Goal: Task Accomplishment & Management: Manage account settings

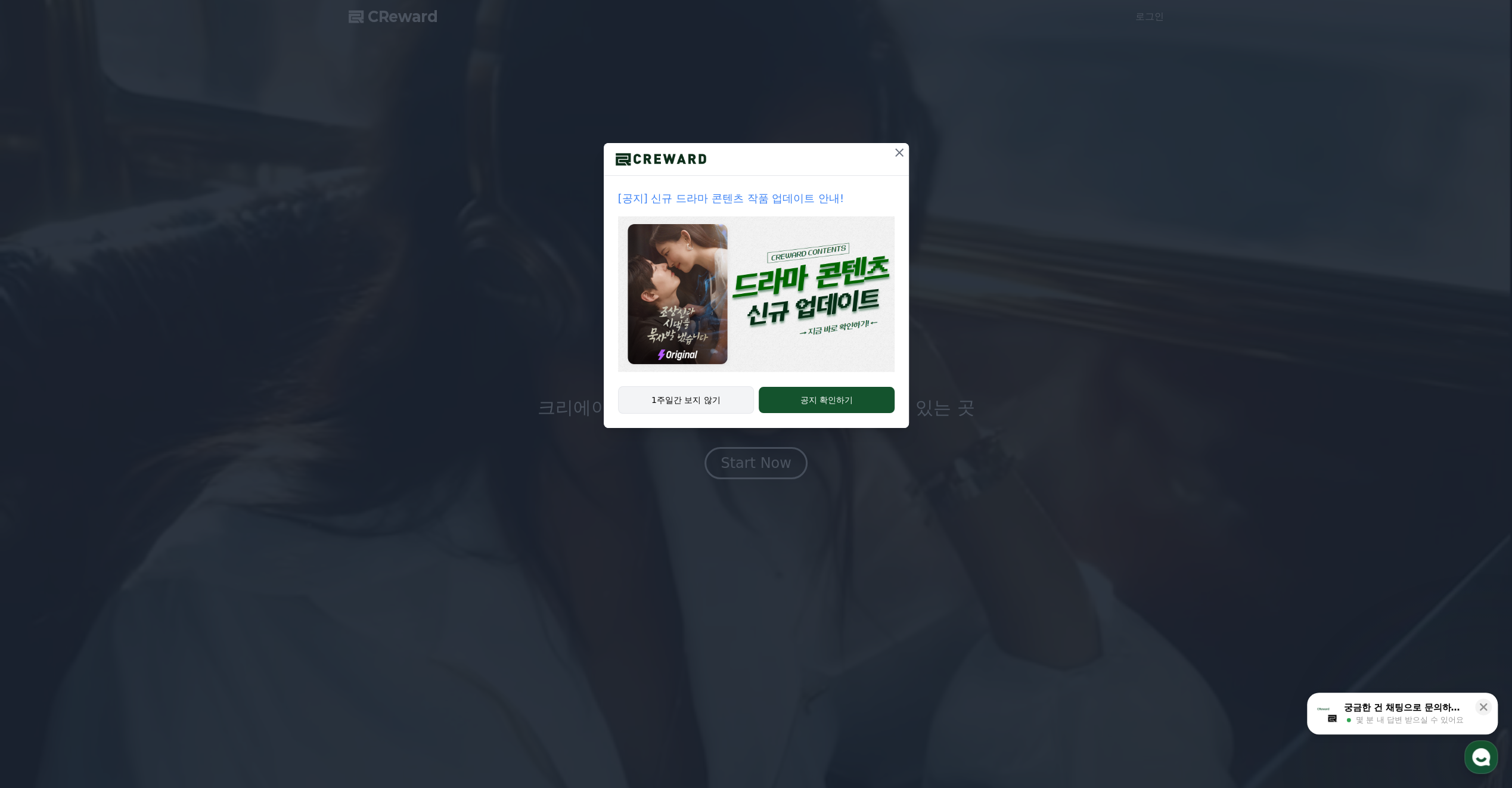
click at [678, 398] on button "1주일간 보지 않기" at bounding box center [686, 399] width 136 height 28
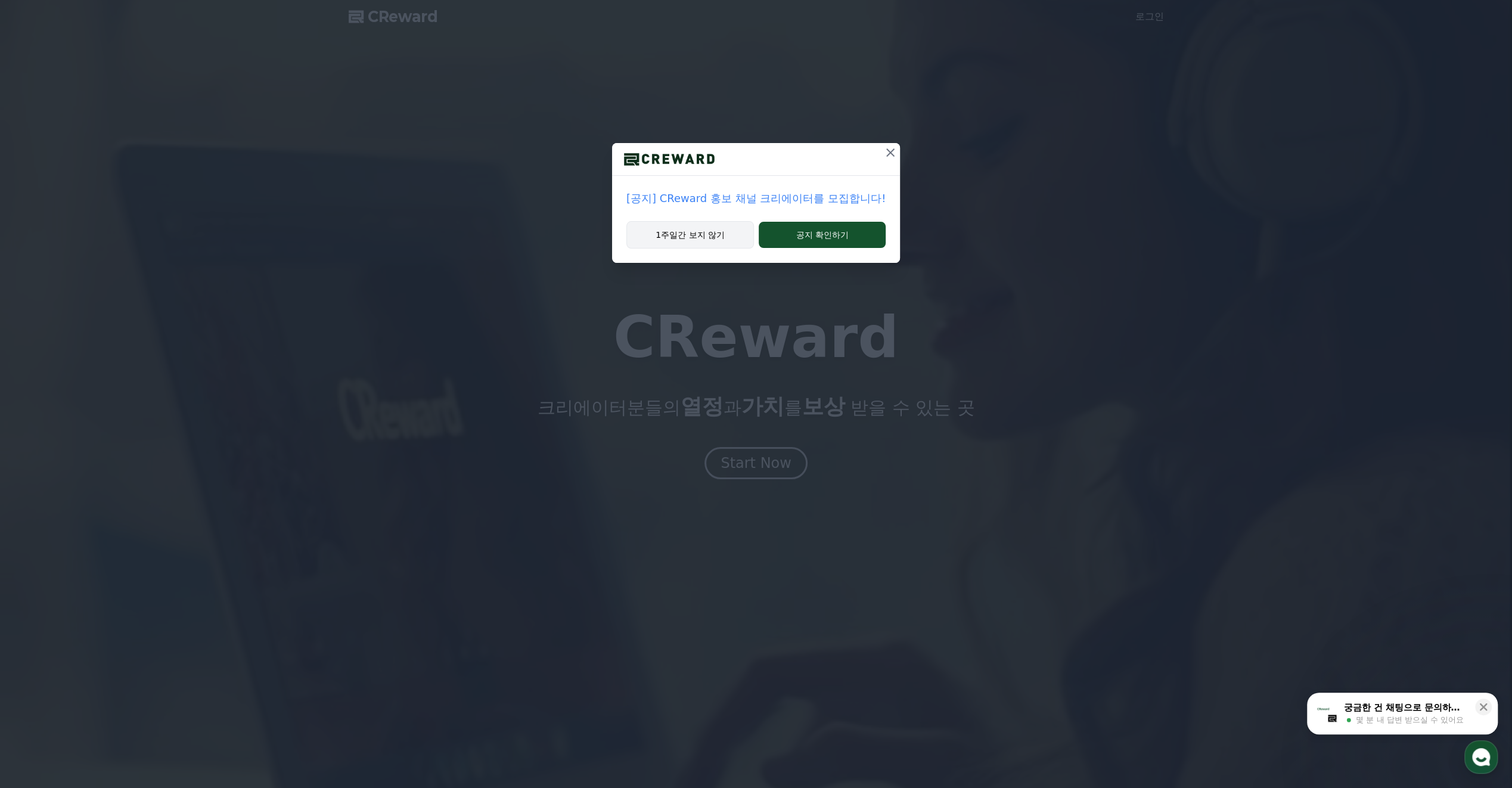
click at [697, 237] on button "1주일간 보지 않기" at bounding box center [690, 235] width 128 height 28
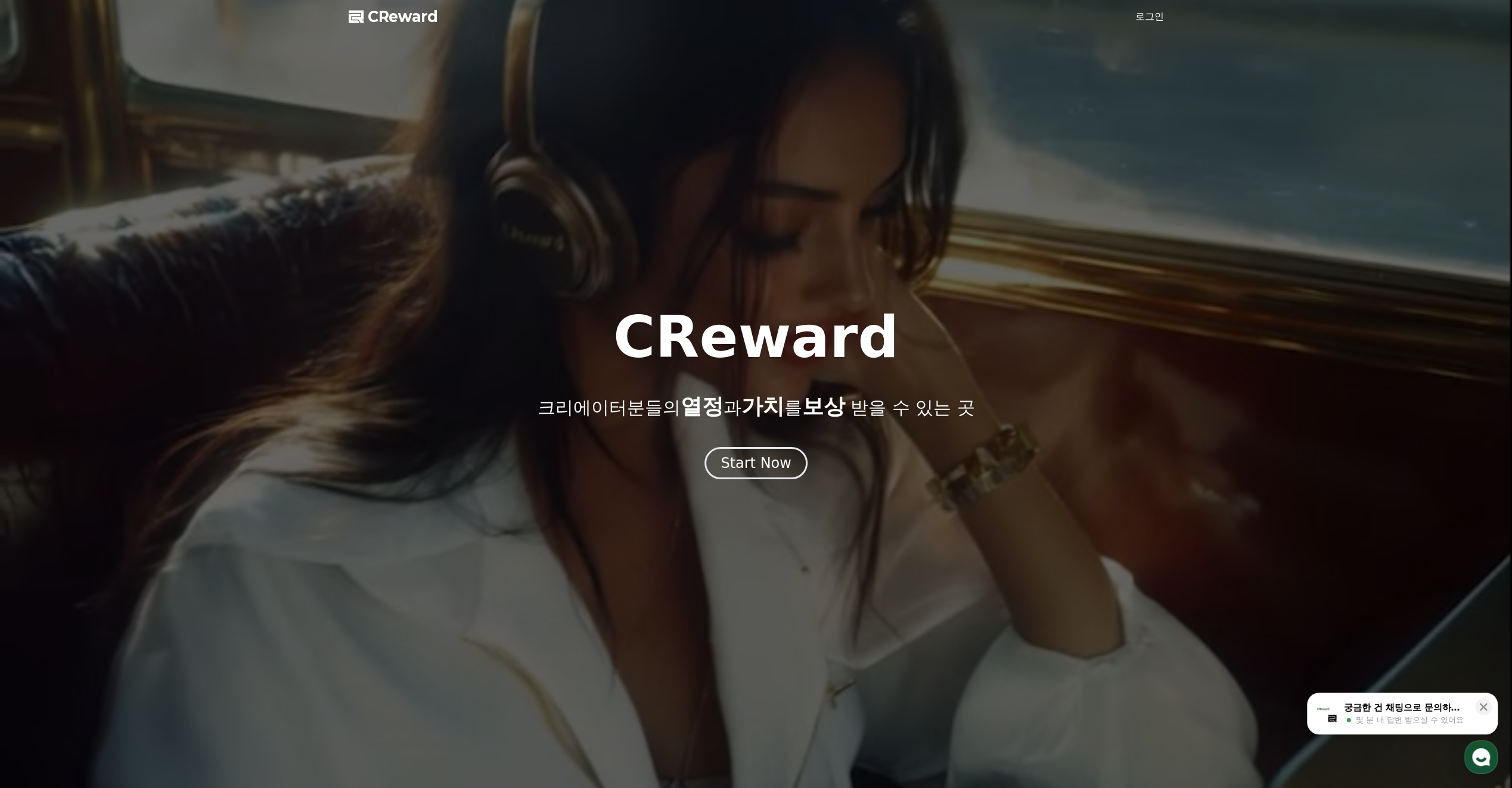
click at [1157, 24] on div at bounding box center [756, 394] width 1512 height 788
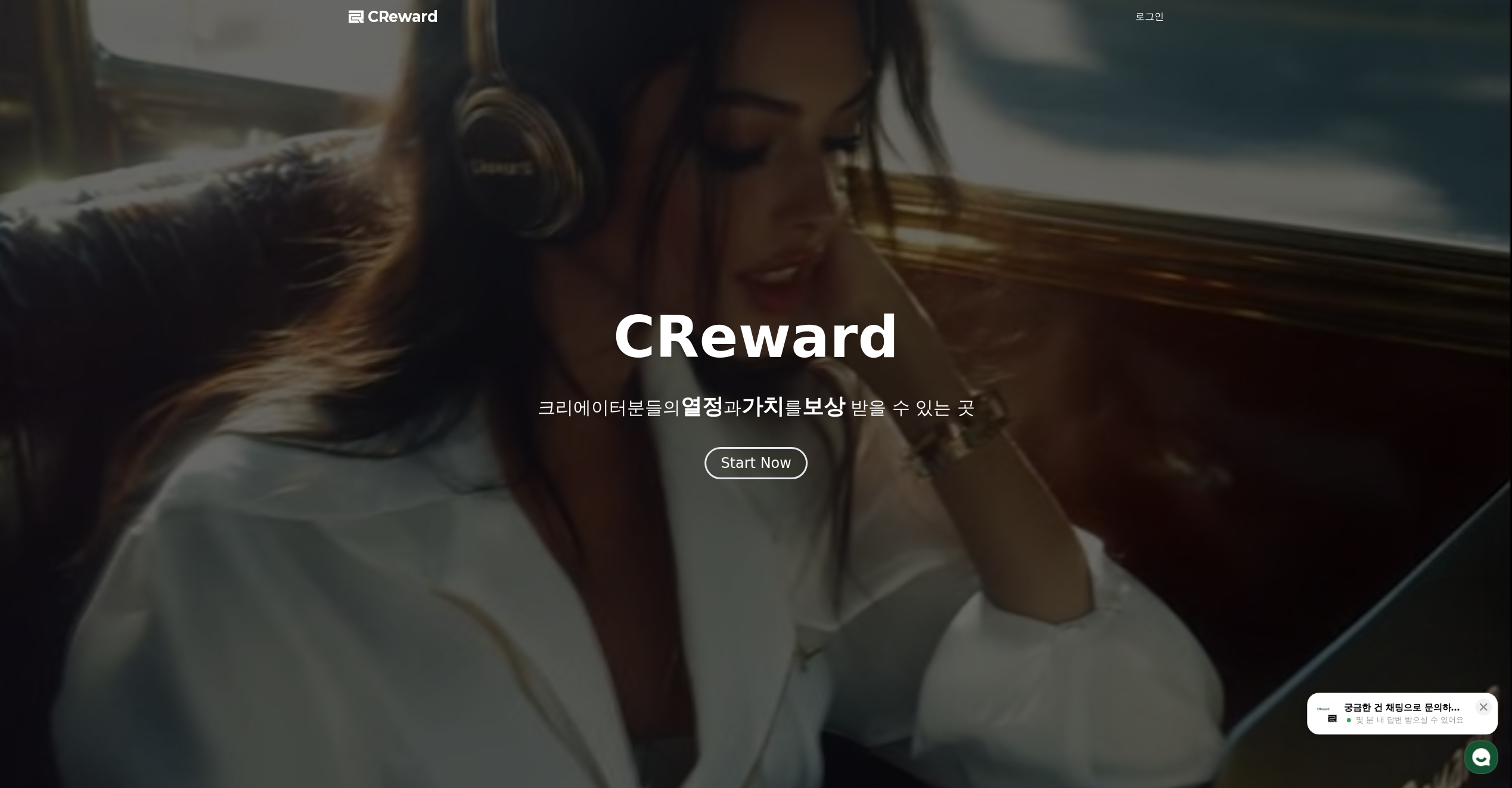
click at [1155, 13] on link "로그인" at bounding box center [1150, 16] width 29 height 14
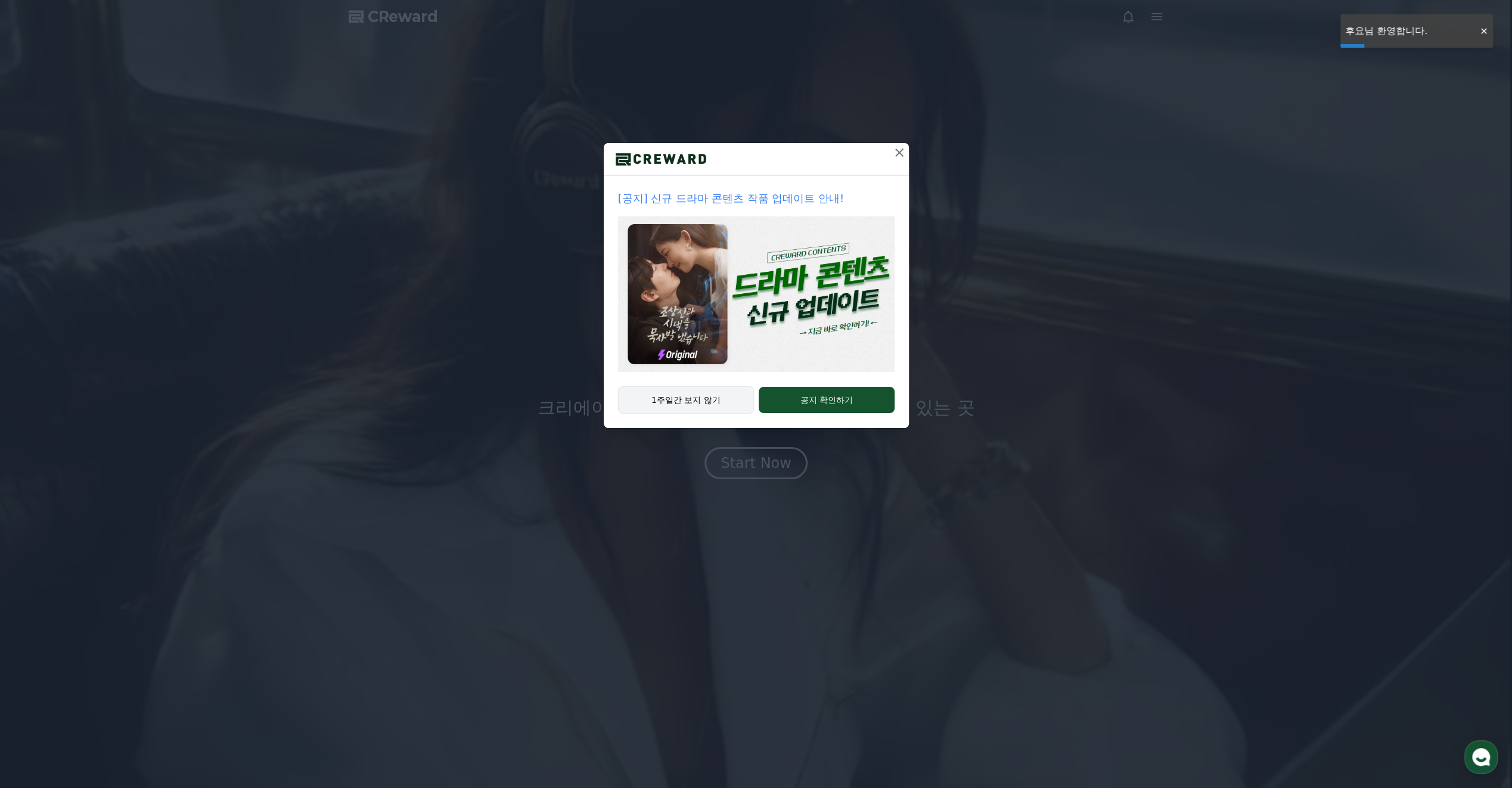
click at [707, 405] on button "1주일간 보지 않기" at bounding box center [686, 399] width 136 height 28
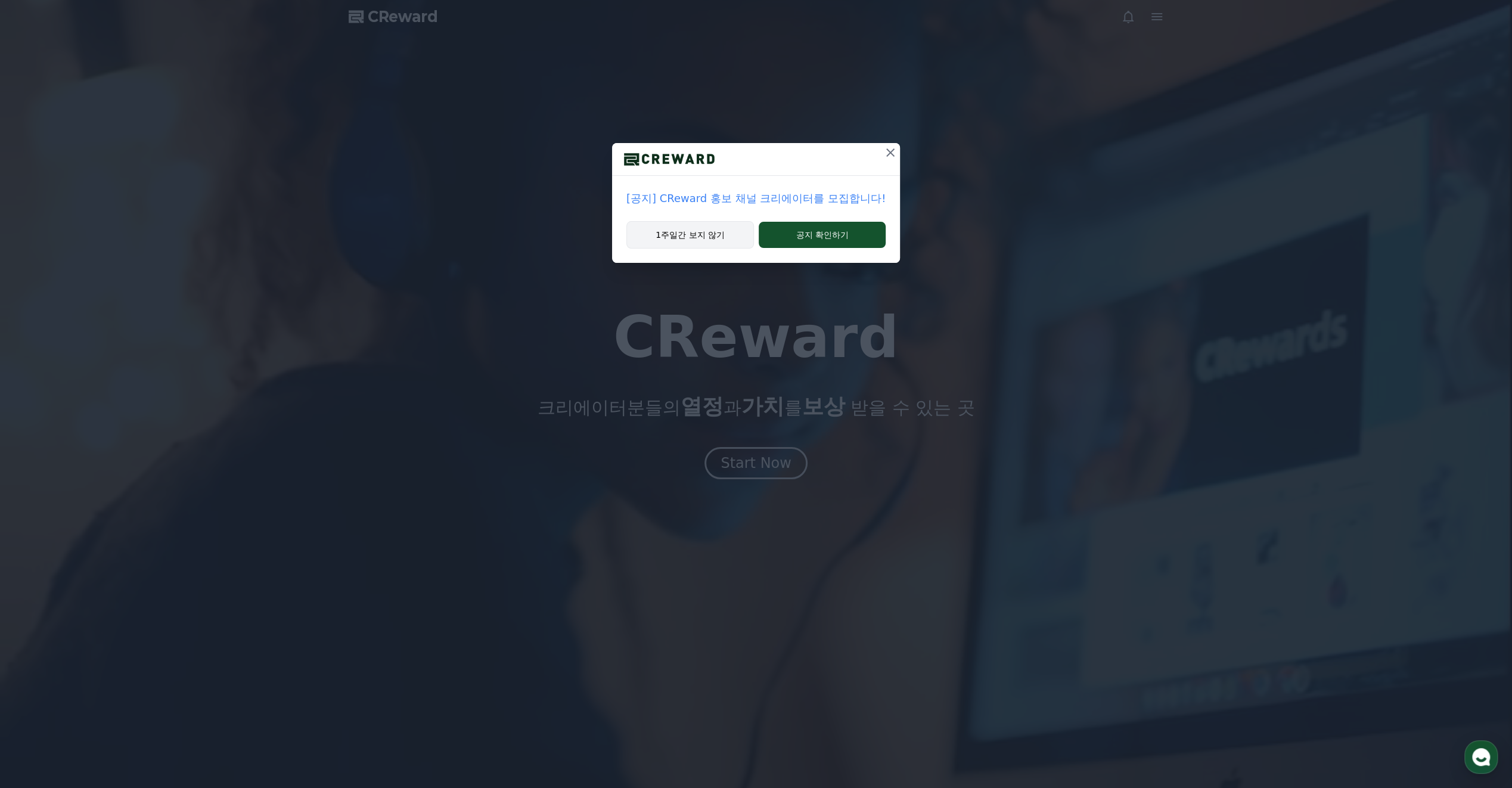
click at [705, 228] on button "1주일간 보지 않기" at bounding box center [690, 235] width 128 height 28
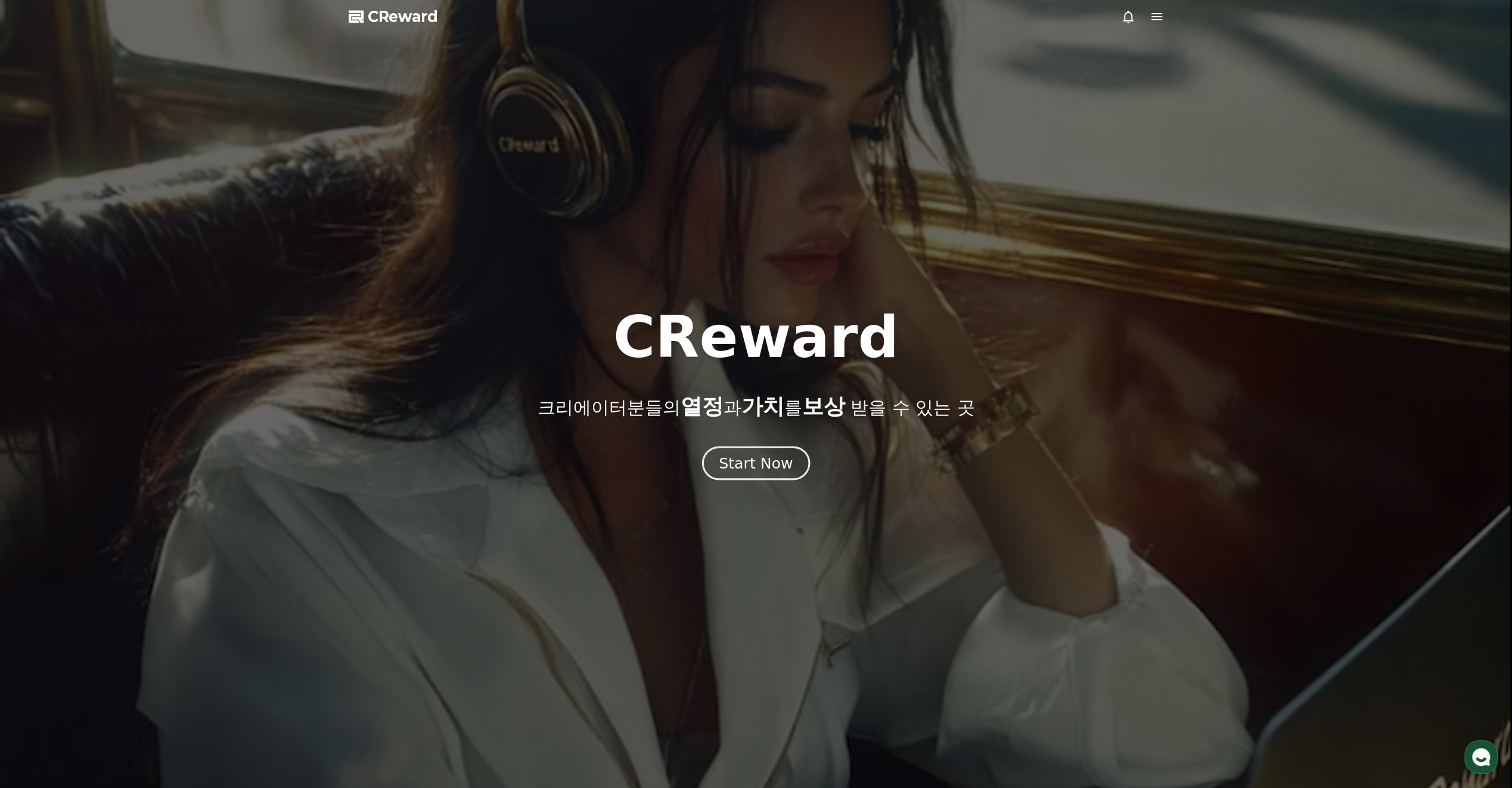
click at [748, 463] on div "Start Now" at bounding box center [756, 463] width 74 height 20
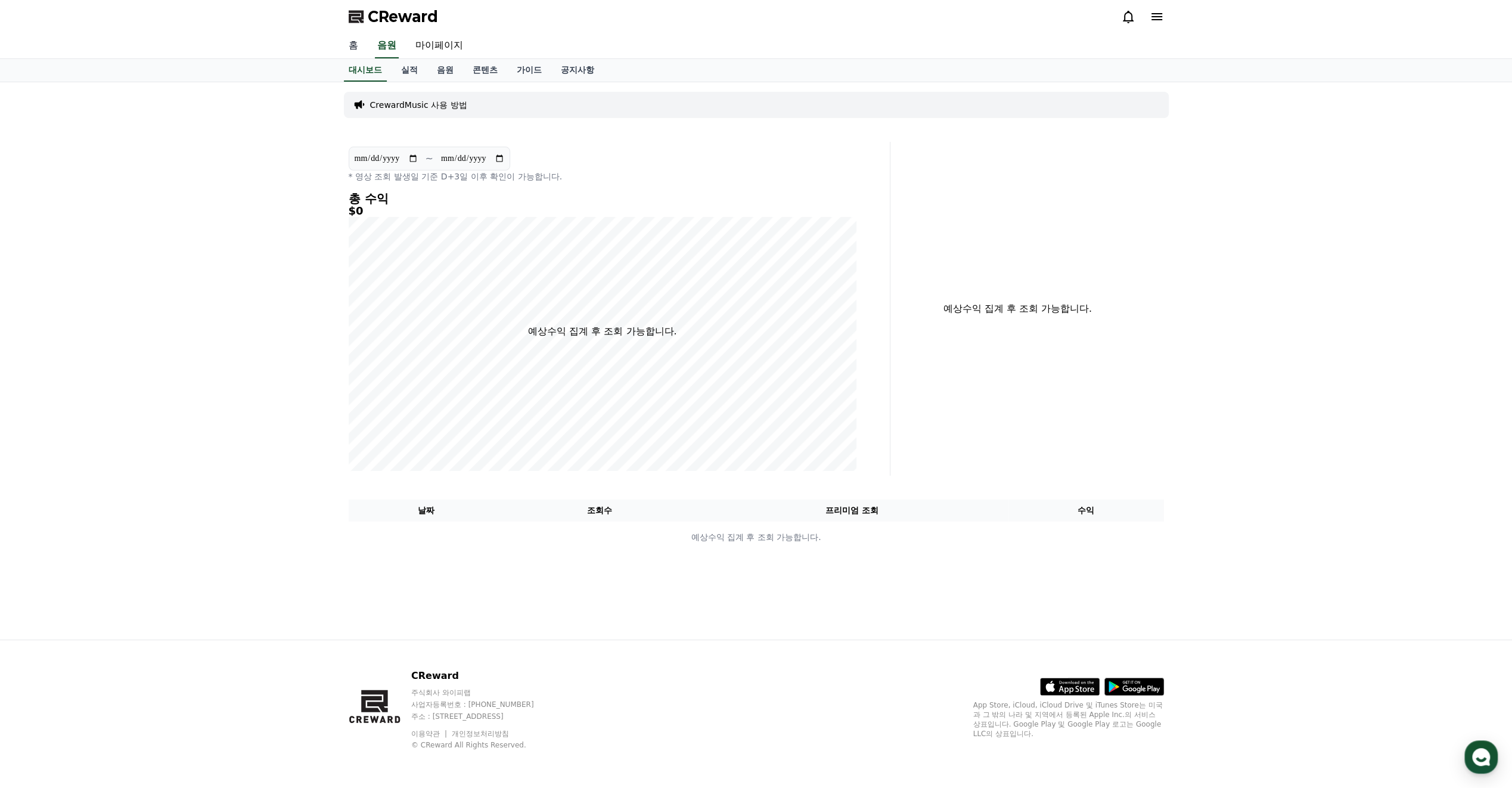
click at [352, 40] on link "홈" at bounding box center [353, 46] width 29 height 25
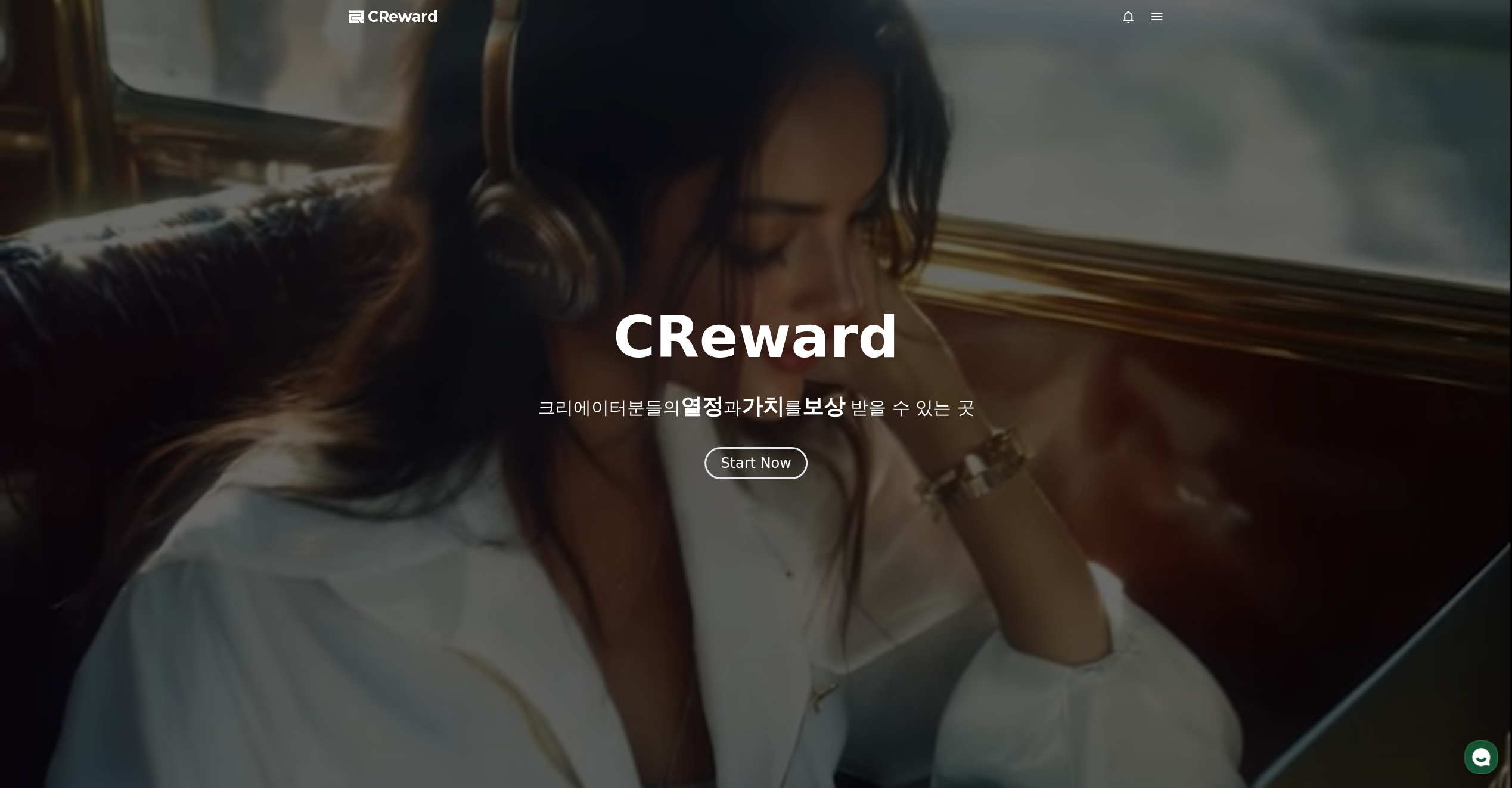
click at [1160, 15] on icon at bounding box center [1156, 16] width 14 height 14
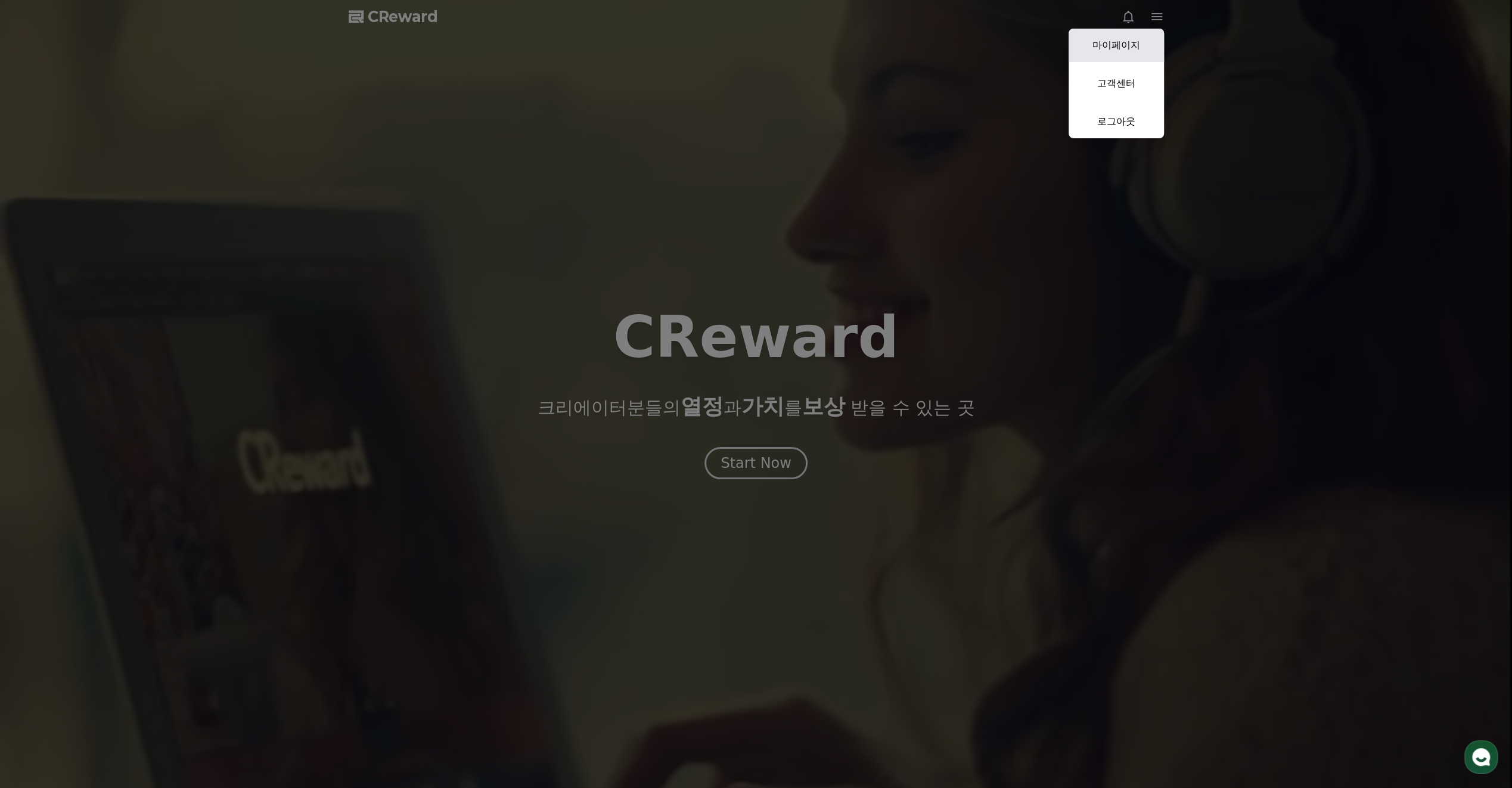
click at [1135, 40] on link "마이페이지" at bounding box center [1116, 45] width 95 height 34
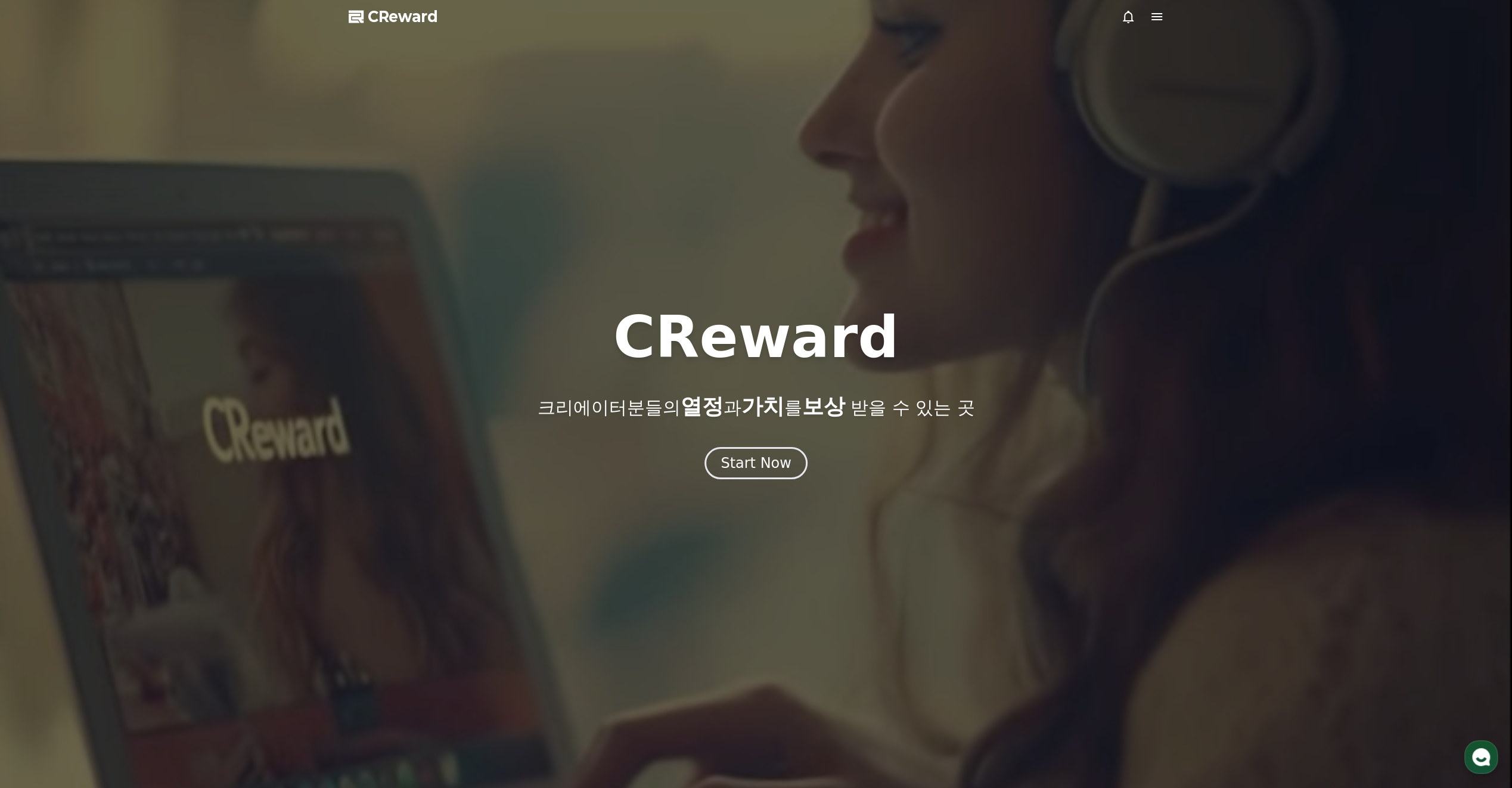
select select "**********"
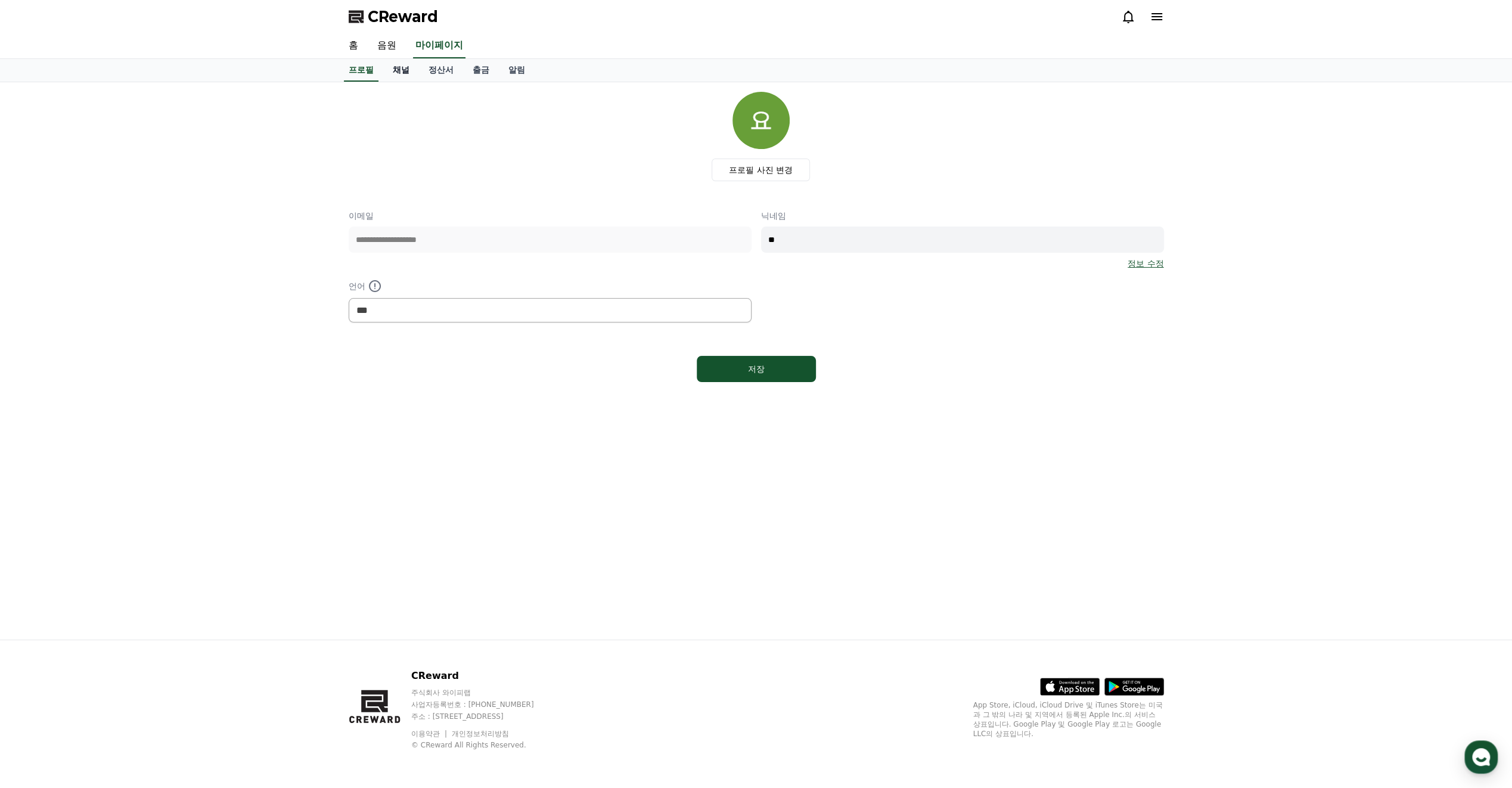
click at [399, 68] on link "채널" at bounding box center [401, 70] width 36 height 23
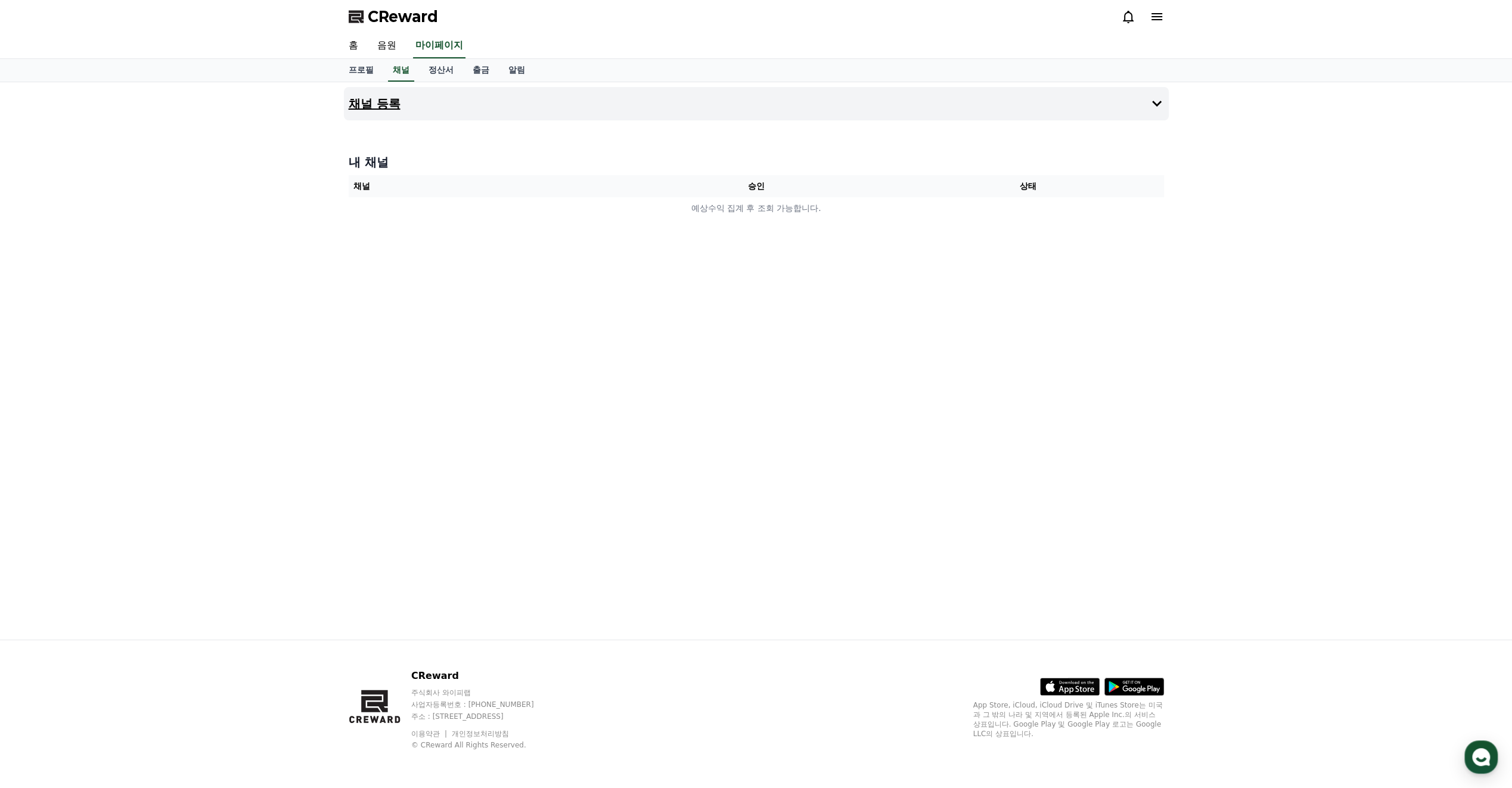
click at [1126, 113] on button "채널 등록" at bounding box center [756, 103] width 825 height 34
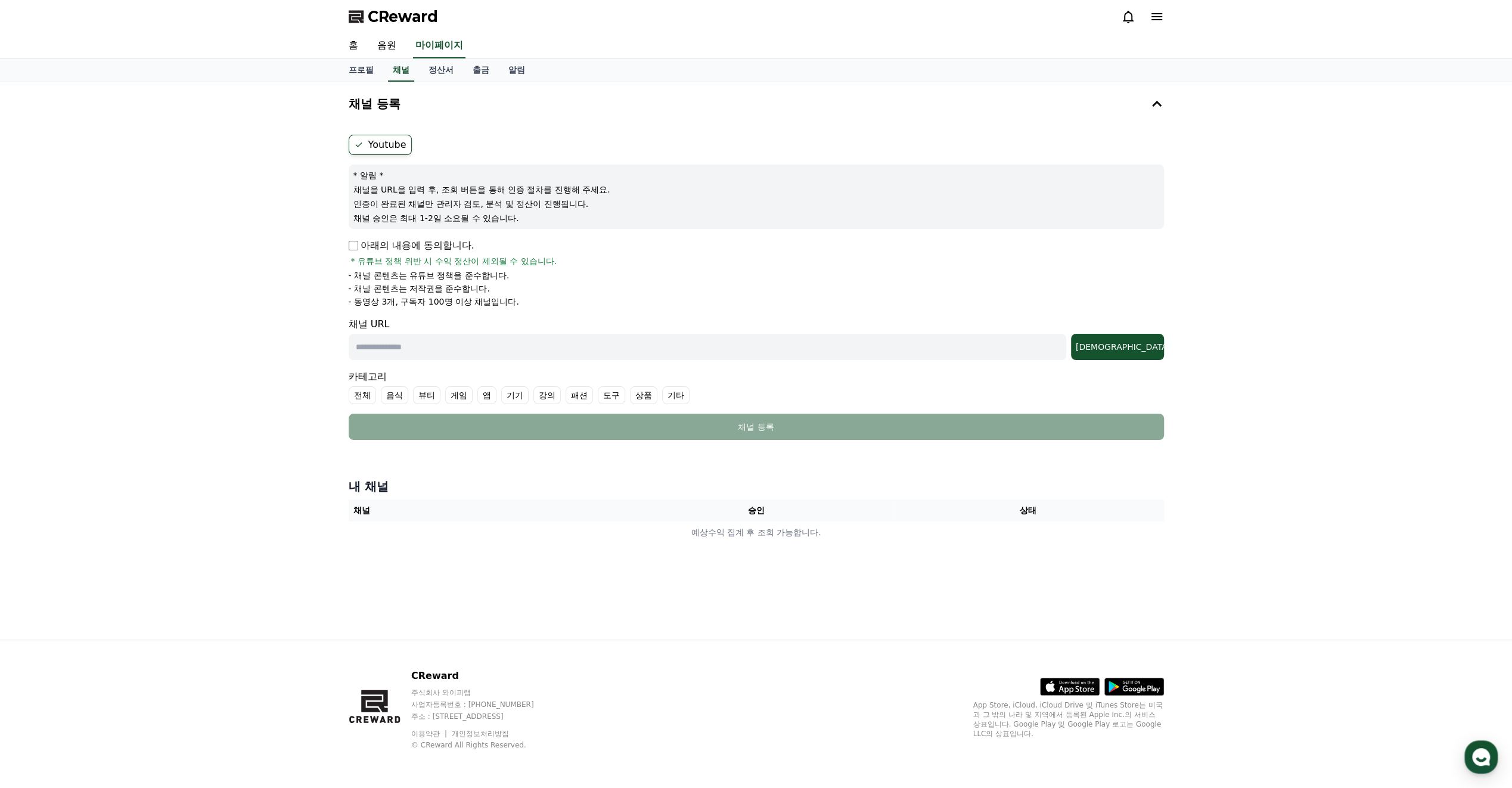
click at [457, 194] on div "* 알림 * 채널을 URL을 입력 후, 조회 버튼을 통해 인증 절차를 진행해 주세요. 인증이 완료된 채널만 관리자 검토, 분석 및 정산이 진행…" at bounding box center [757, 197] width 816 height 65
click at [514, 345] on input "text" at bounding box center [707, 346] width 717 height 26
paste input "**********"
type input "**********"
click at [1171, 339] on div "**********" at bounding box center [756, 361] width 834 height 558
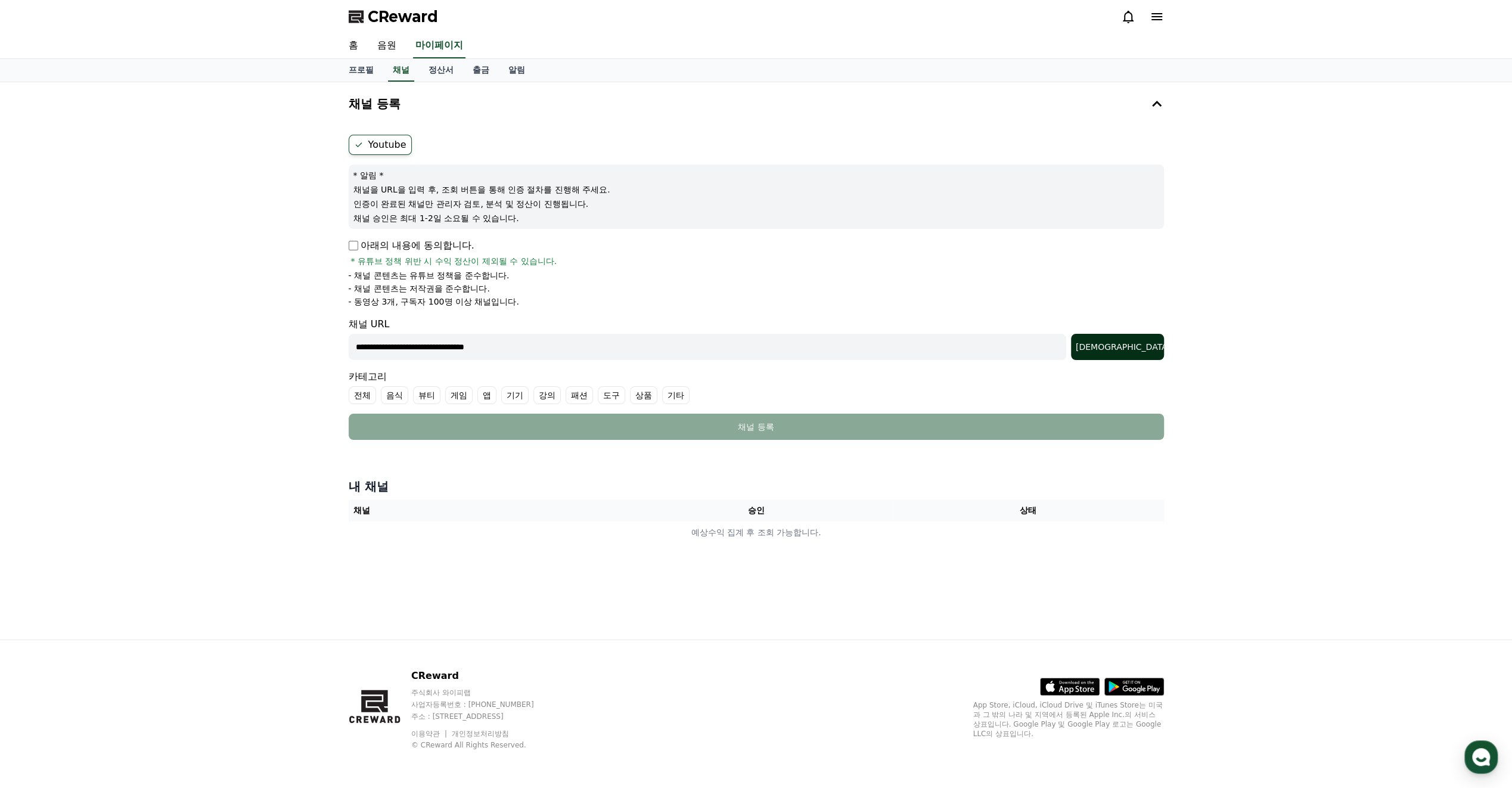
click at [1134, 351] on div "조회" at bounding box center [1117, 346] width 83 height 12
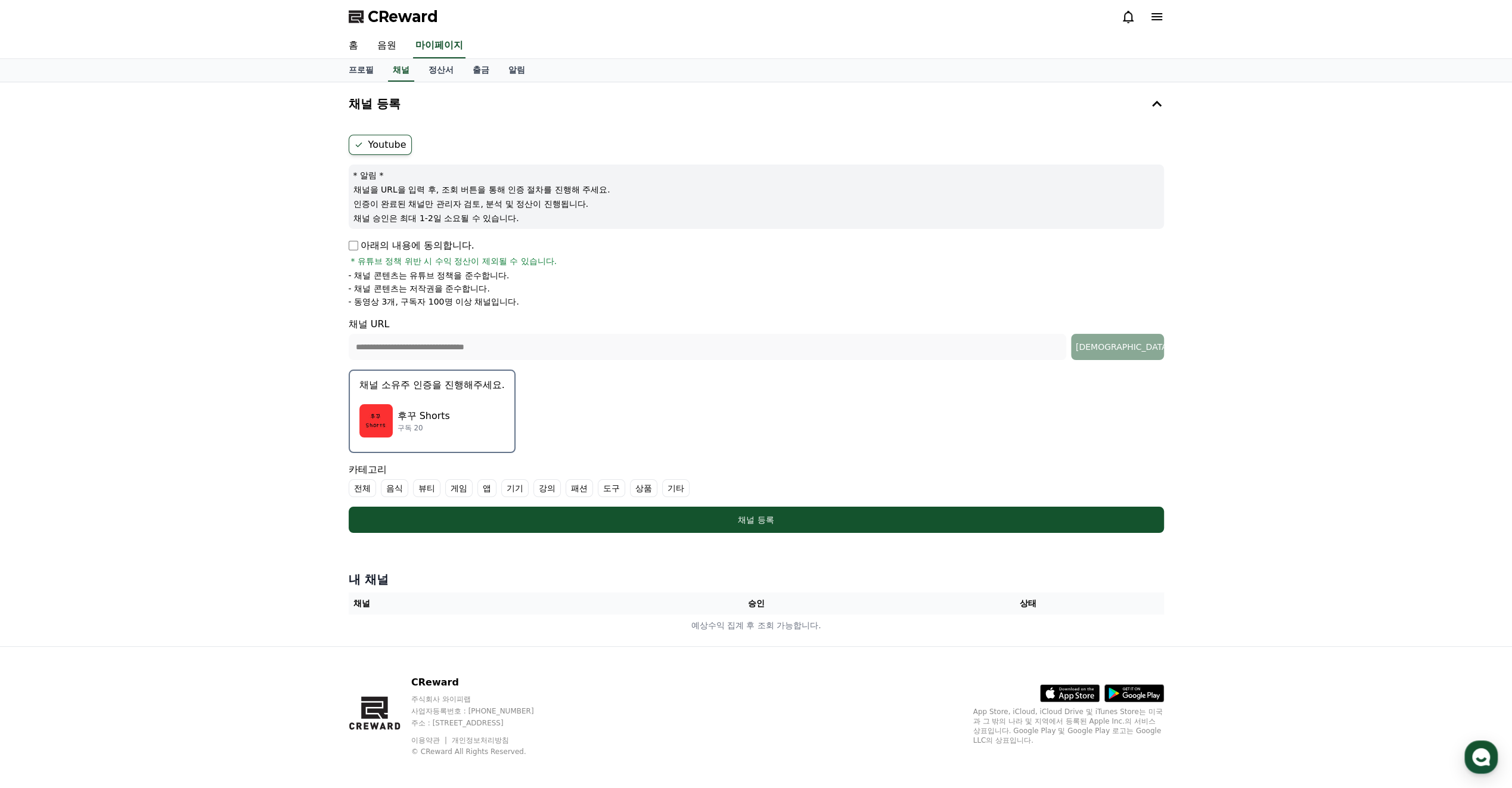
click at [440, 383] on p "채널 소유주 인증을 진행해주세요." at bounding box center [431, 384] width 145 height 14
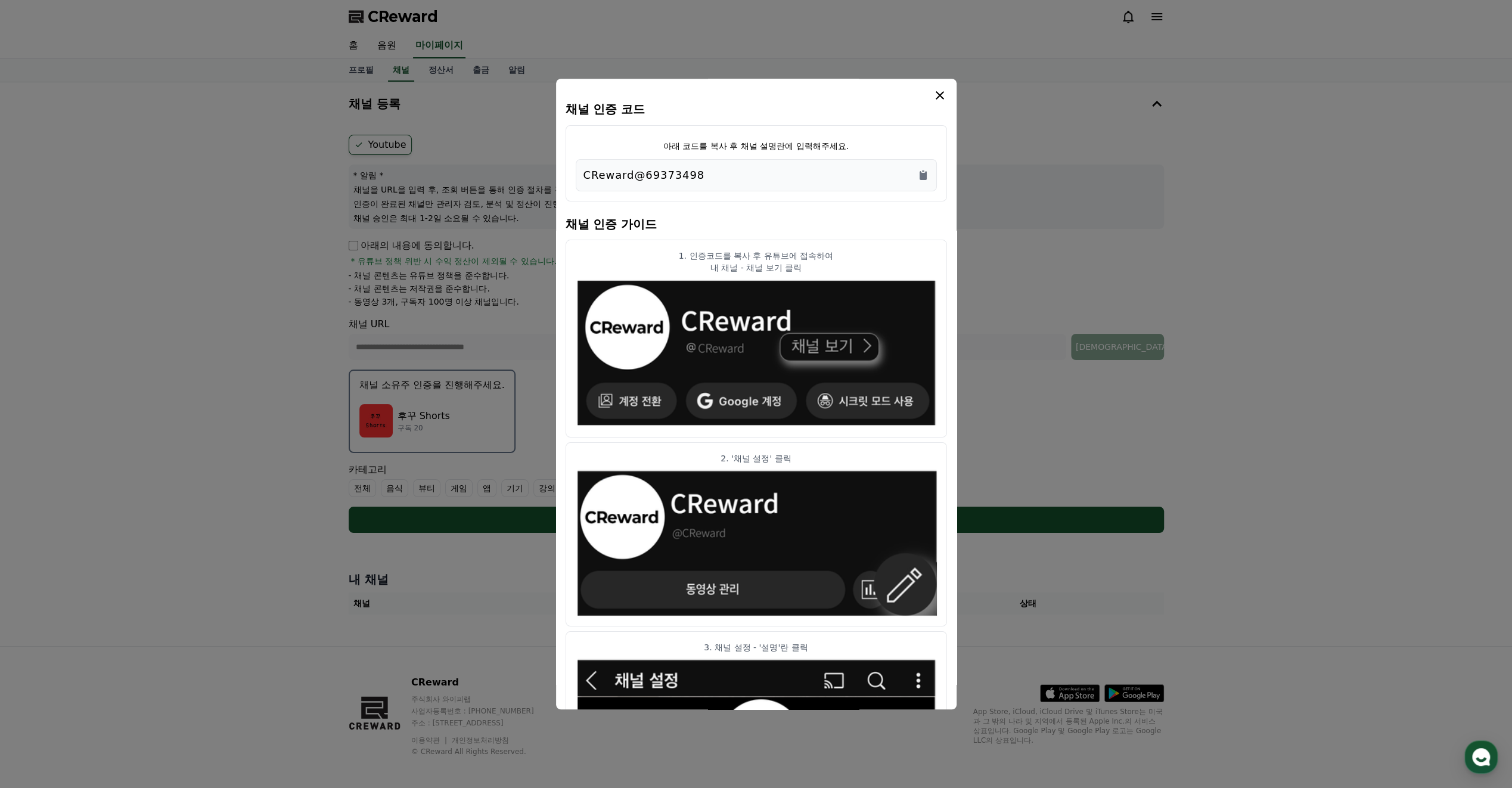
click at [717, 178] on div "CReward@69373498" at bounding box center [756, 175] width 346 height 17
click at [928, 177] on icon "Copy to clipboard" at bounding box center [923, 175] width 12 height 12
click at [928, 173] on icon "Copy to clipboard" at bounding box center [923, 175] width 12 height 12
click at [943, 95] on icon "modal" at bounding box center [939, 95] width 14 height 14
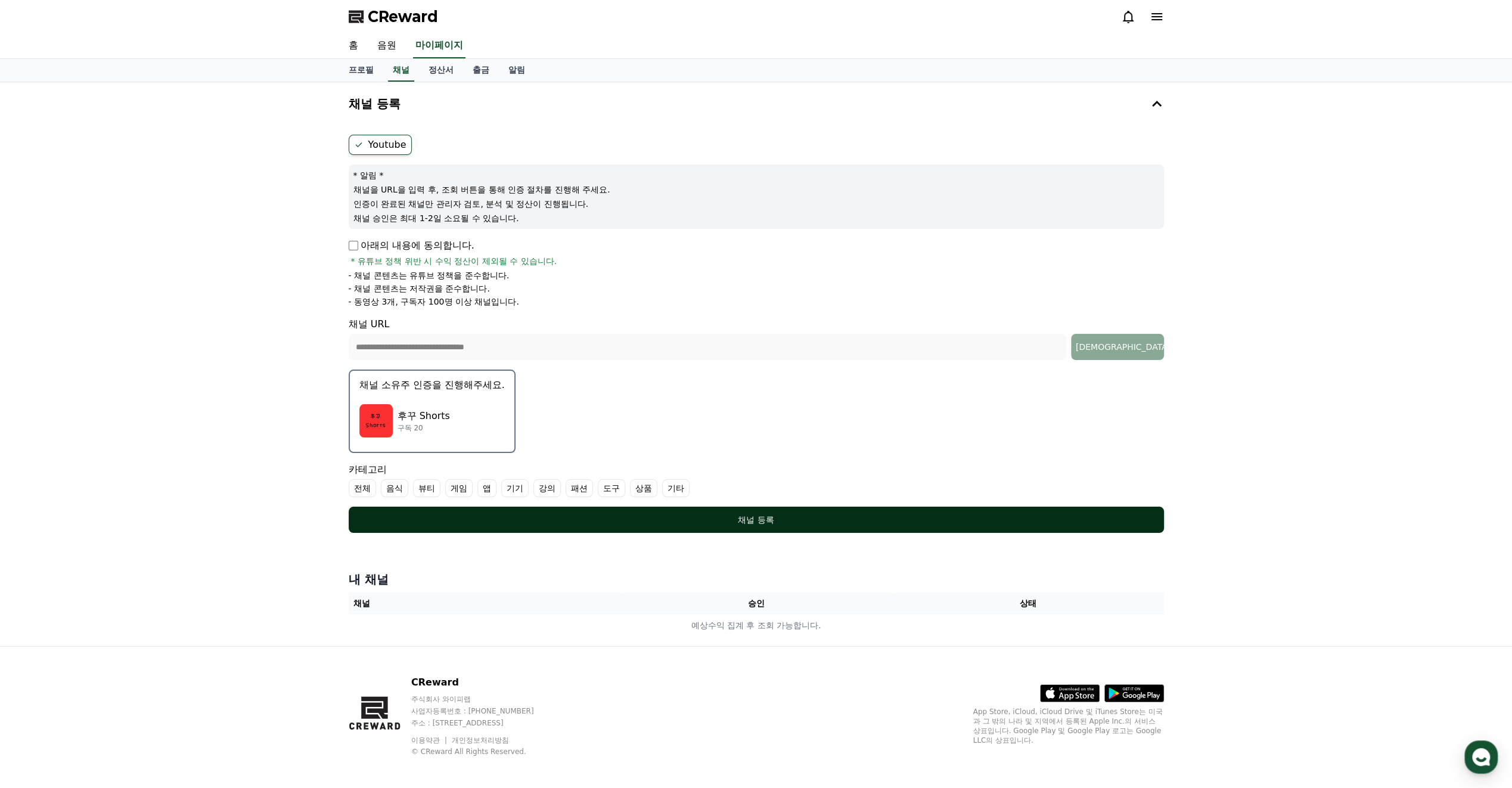
click at [737, 521] on div "채널 등록" at bounding box center [756, 520] width 768 height 12
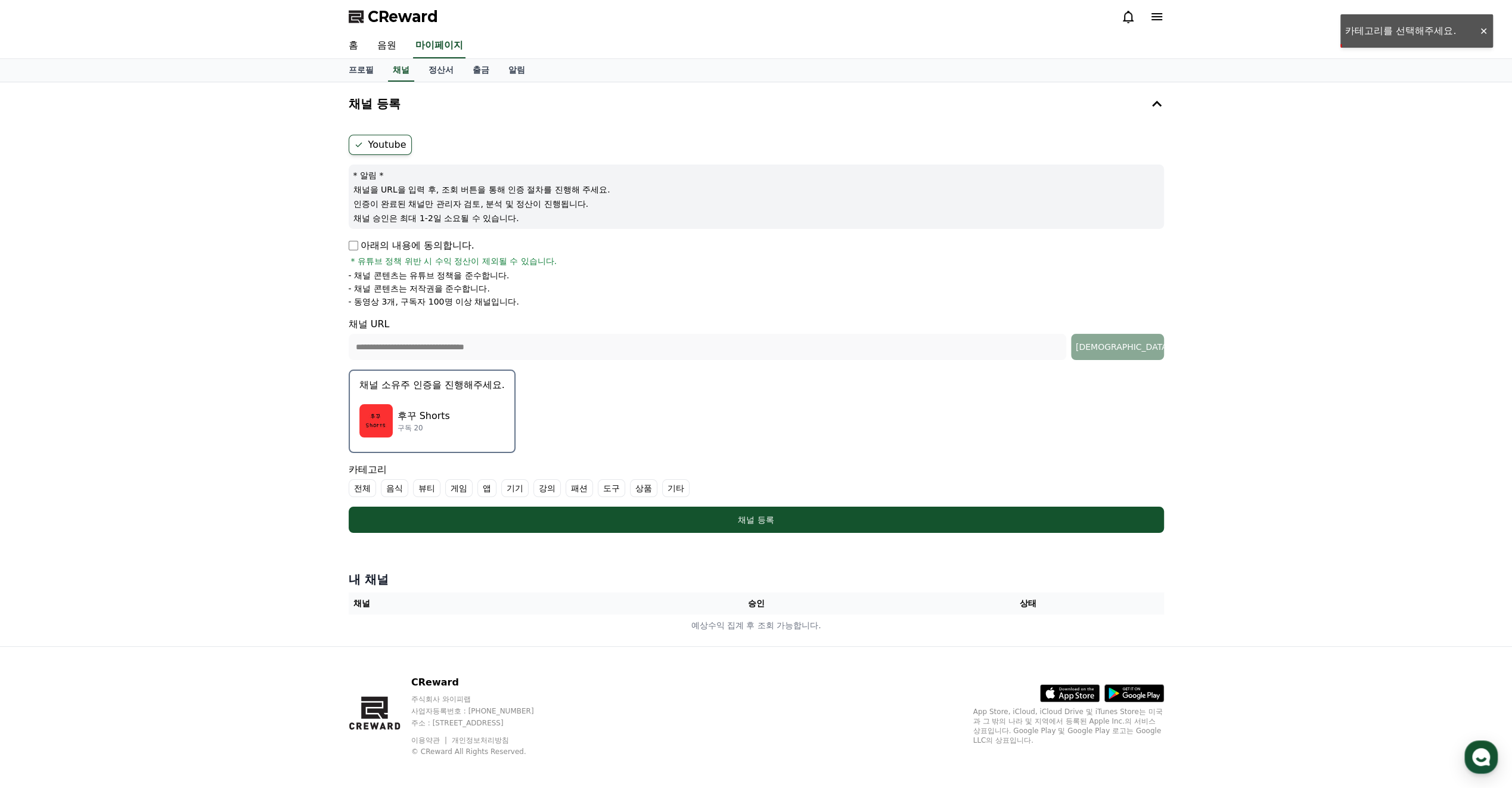
click at [361, 484] on label "전체" at bounding box center [362, 488] width 28 height 18
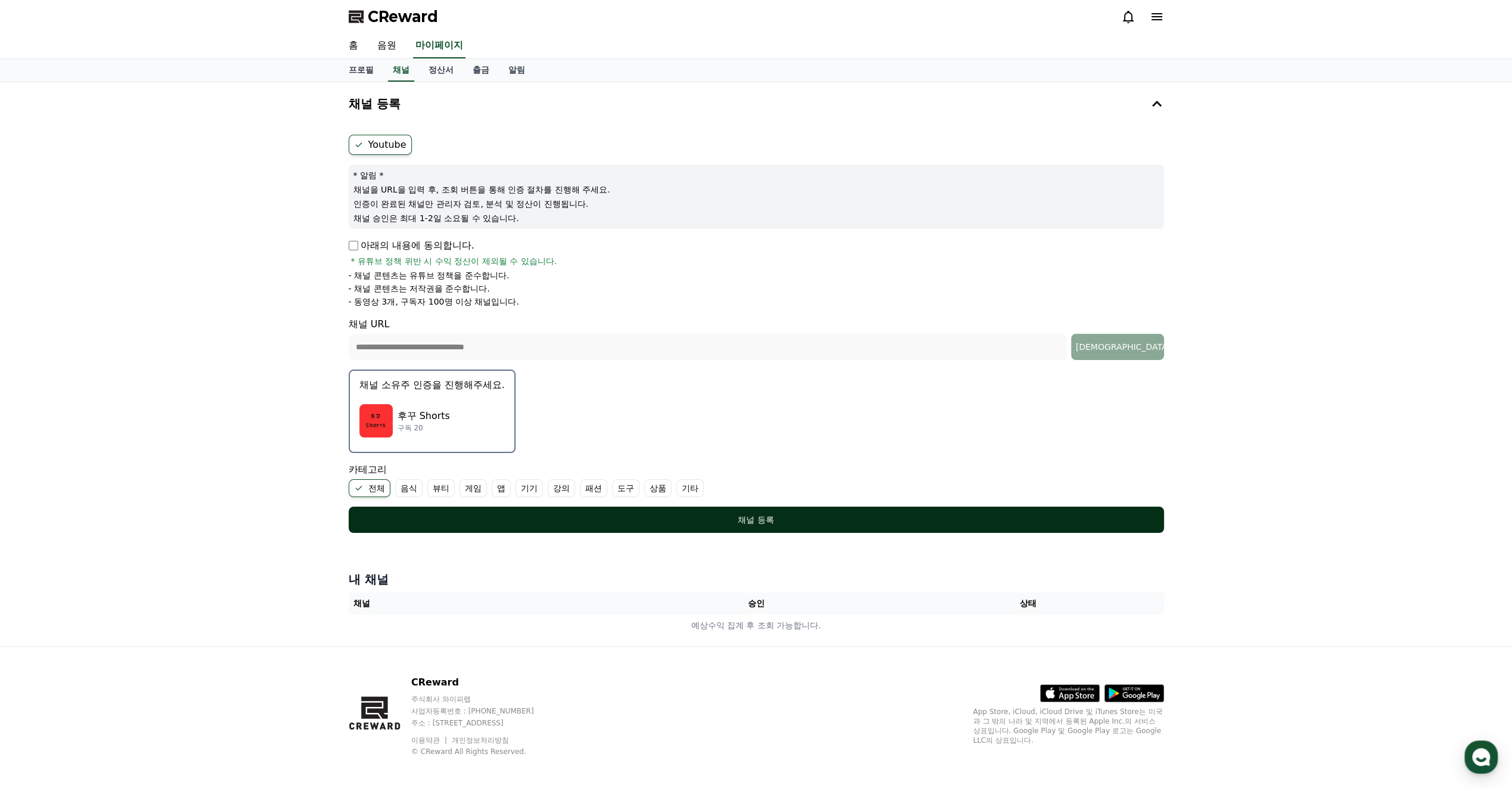
click at [766, 520] on div "채널 등록" at bounding box center [756, 520] width 768 height 12
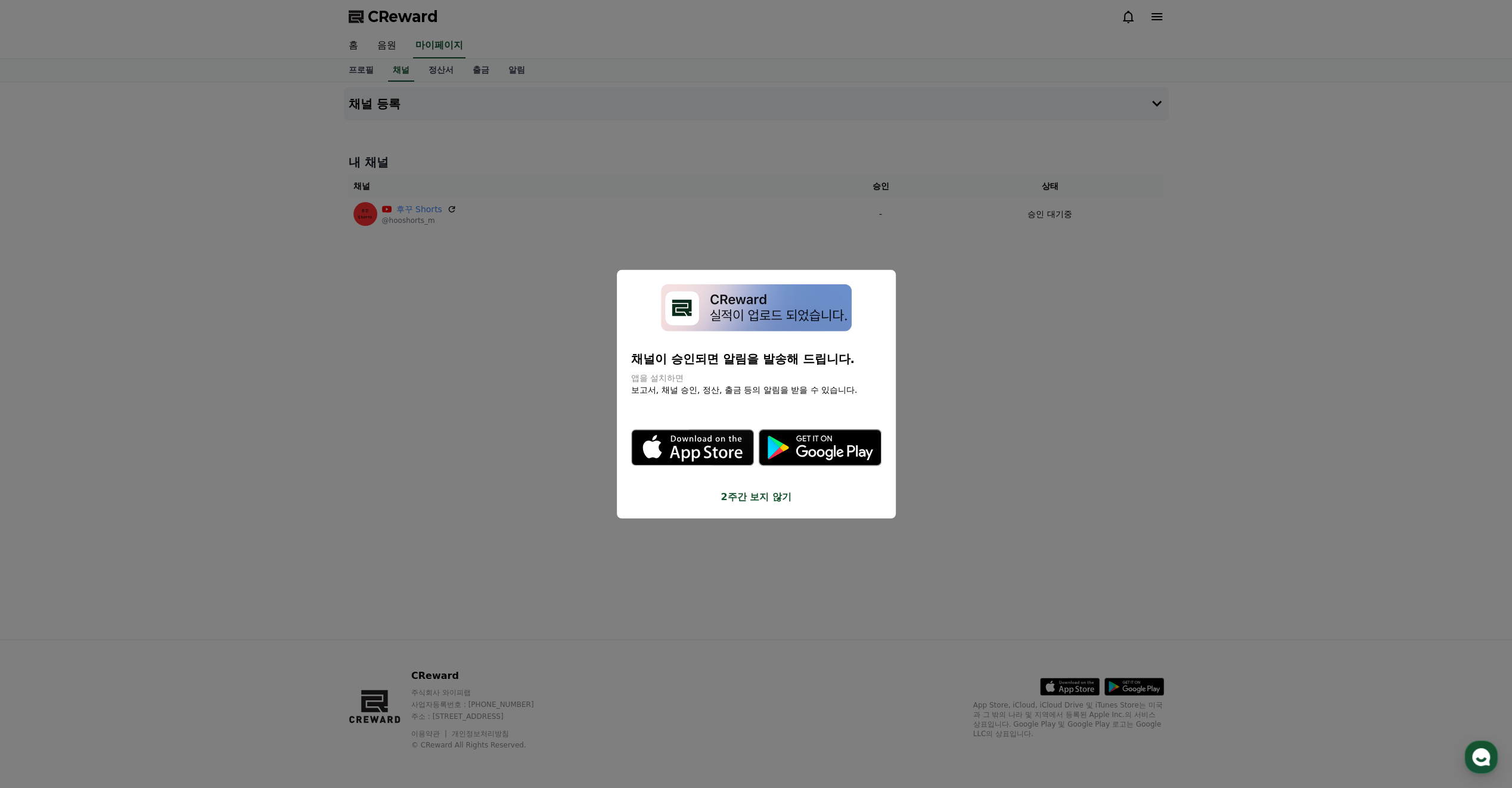
click at [748, 494] on button "2주간 보지 않기" at bounding box center [757, 496] width 251 height 14
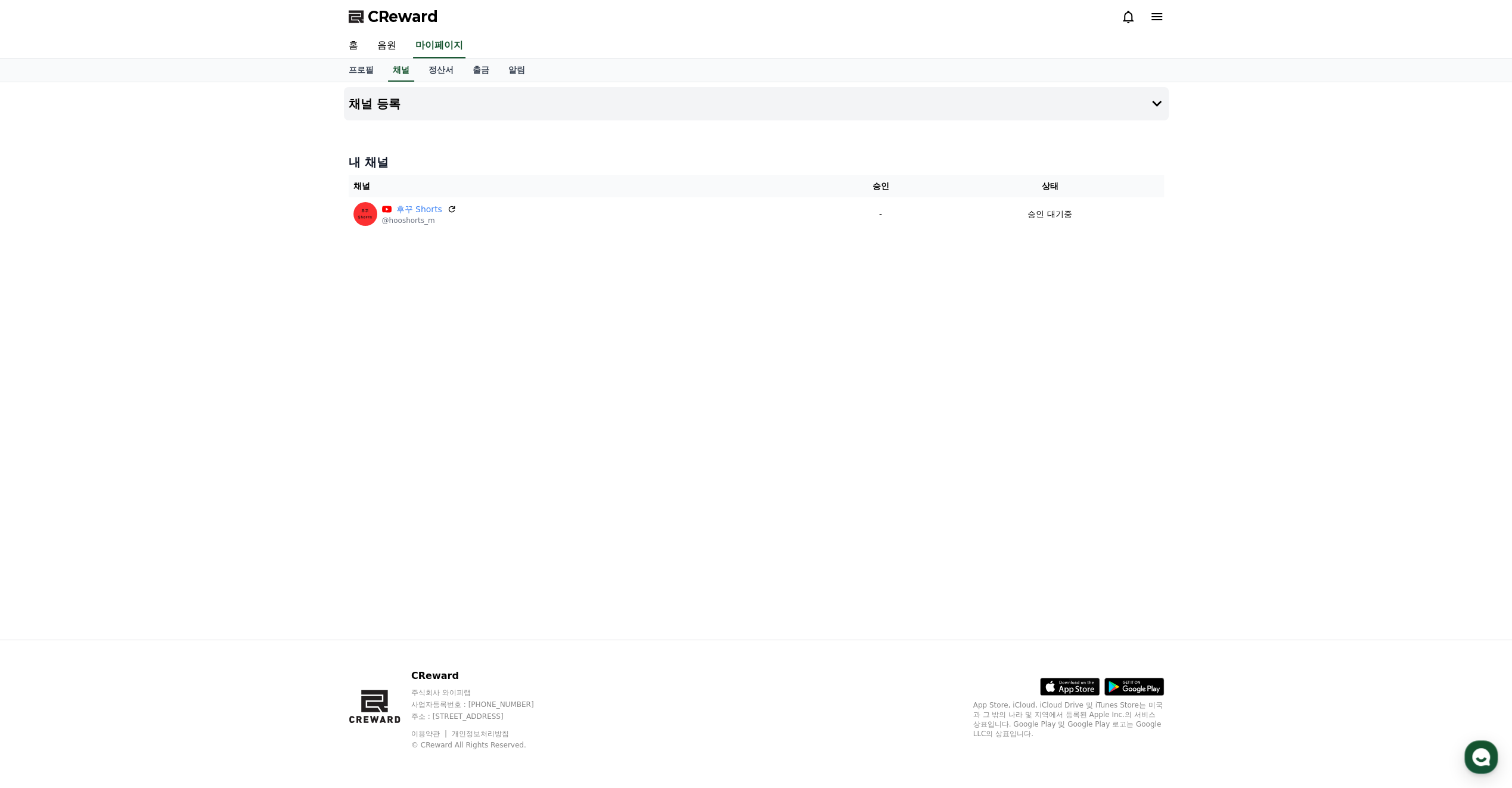
click at [1051, 419] on div "채널 등록 내 채널 채널 승인 상태 후꾸 Shorts @hooshorts_m - 승인 대기중" at bounding box center [756, 361] width 834 height 558
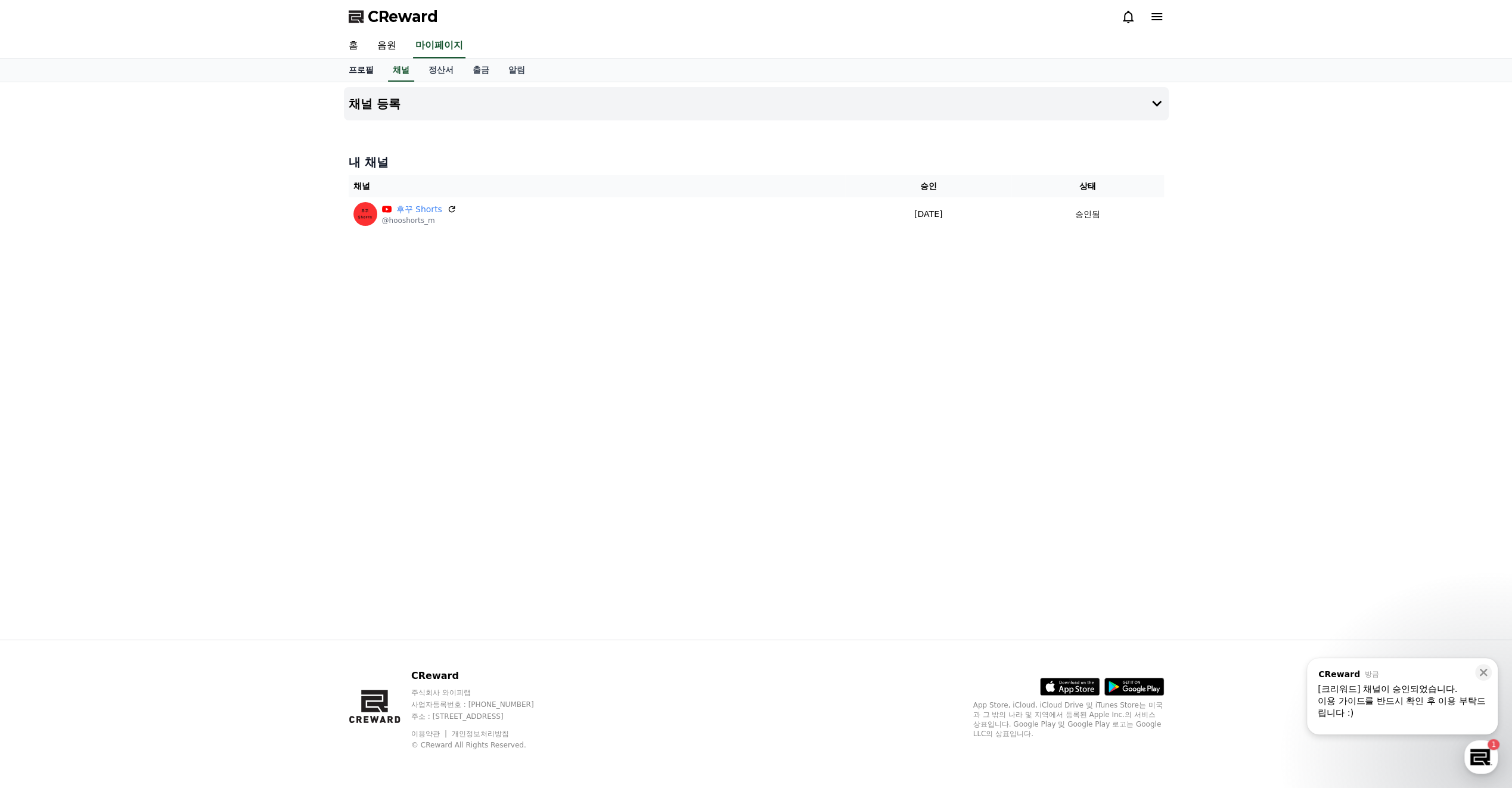
click at [361, 69] on link "프로필" at bounding box center [361, 70] width 44 height 23
select select "**********"
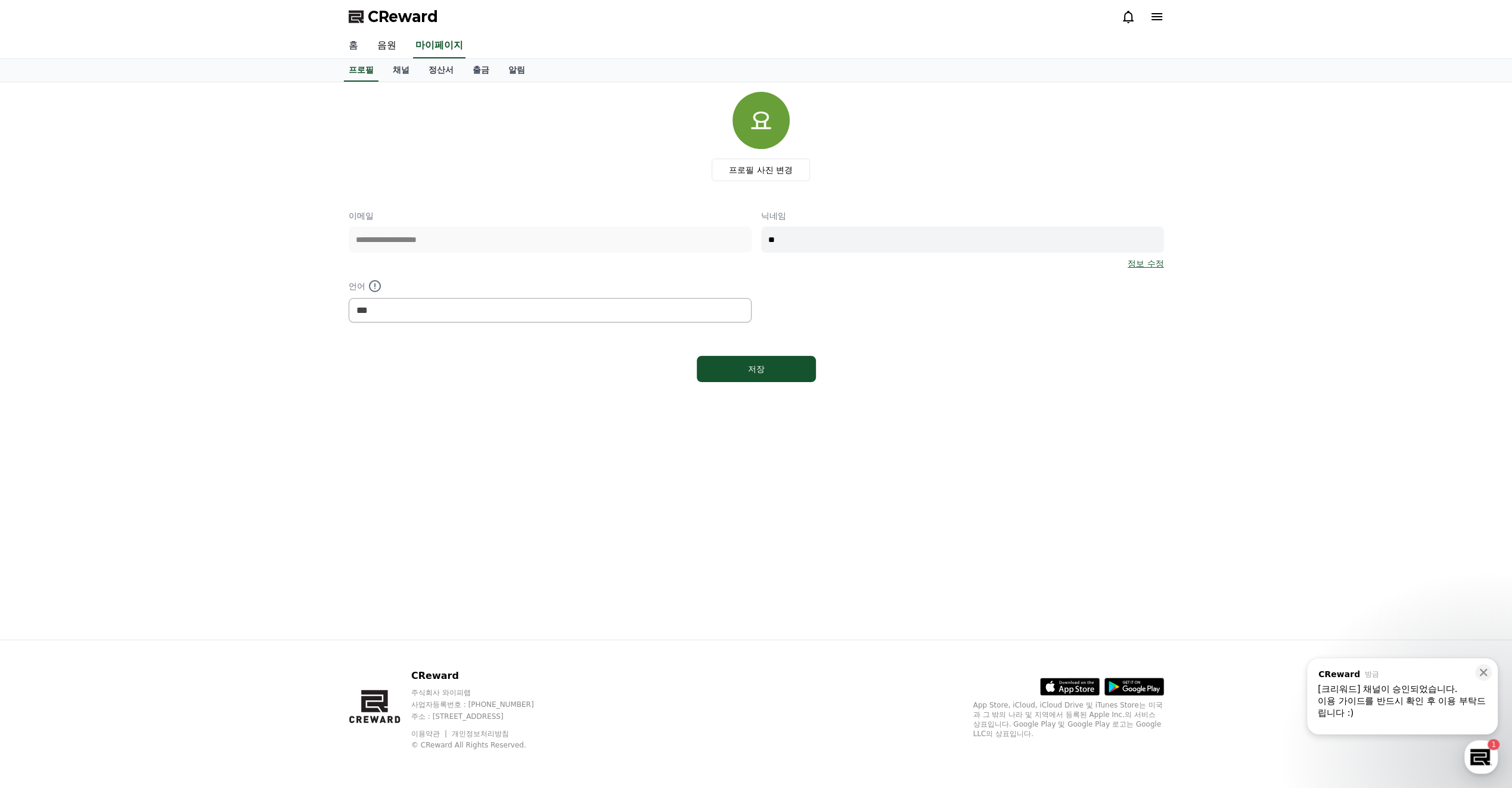
click at [360, 42] on link "홈" at bounding box center [353, 46] width 29 height 25
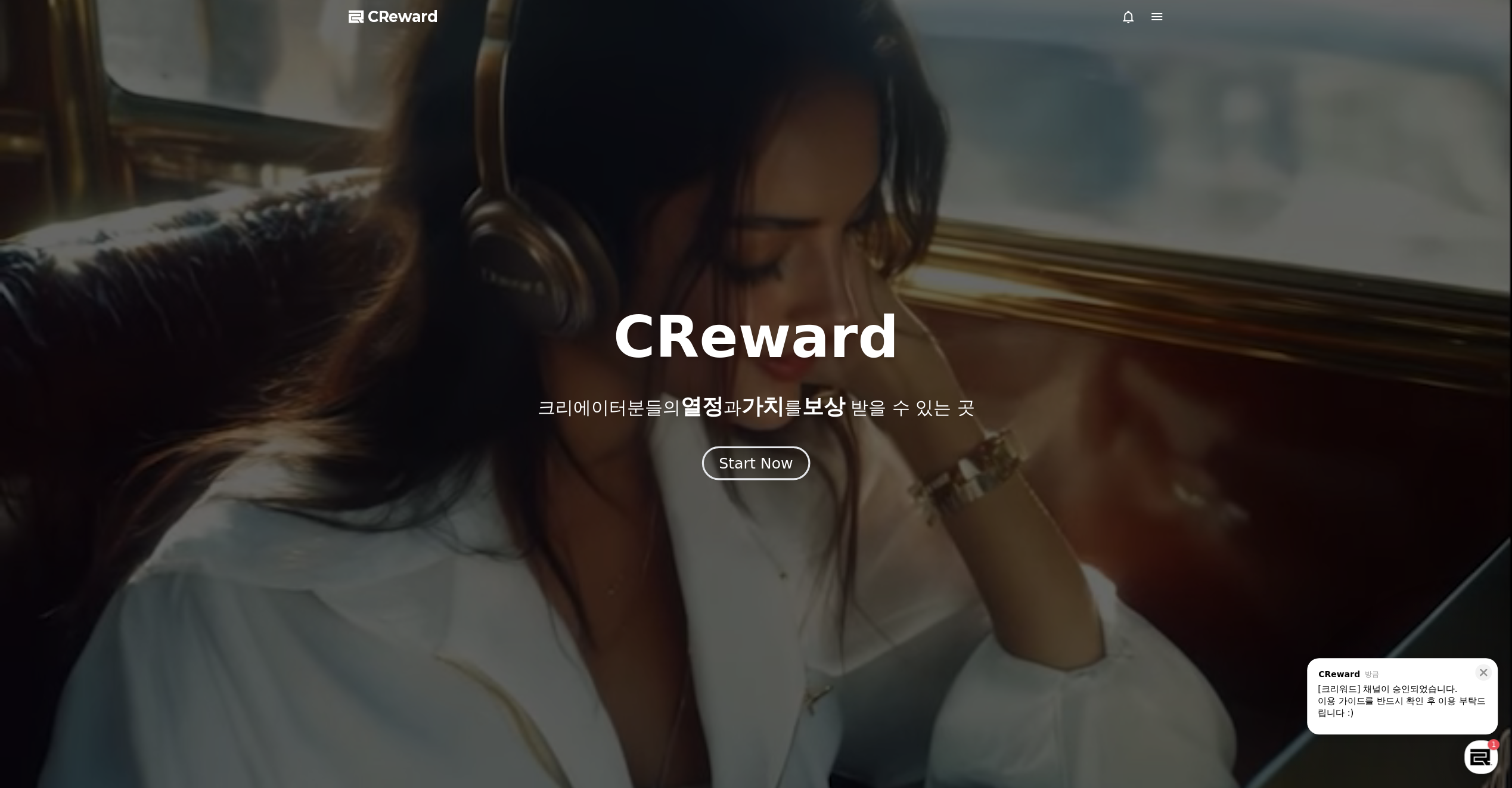
click at [770, 468] on div "Start Now" at bounding box center [756, 463] width 74 height 20
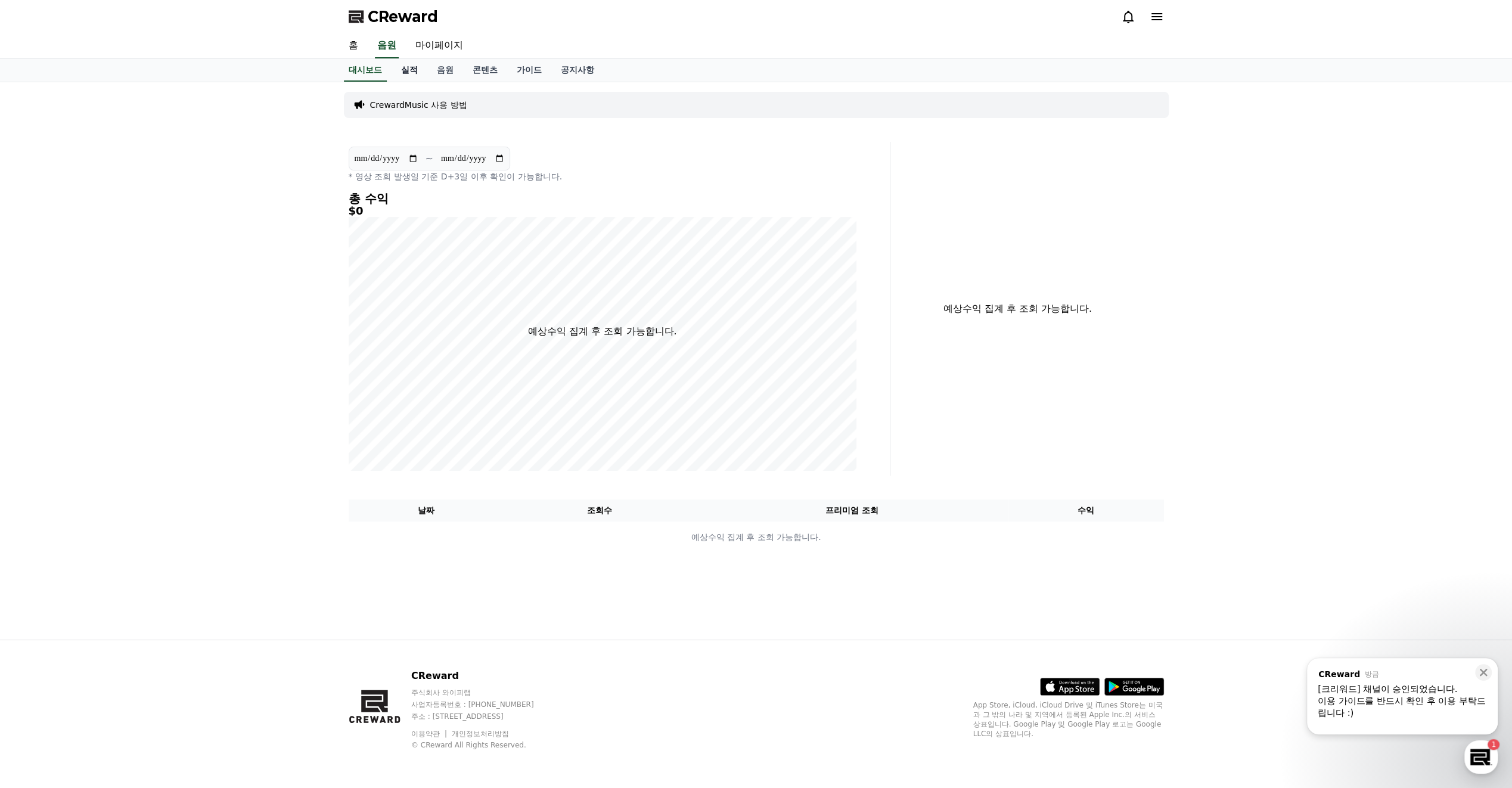
click at [409, 65] on link "실적" at bounding box center [410, 70] width 36 height 23
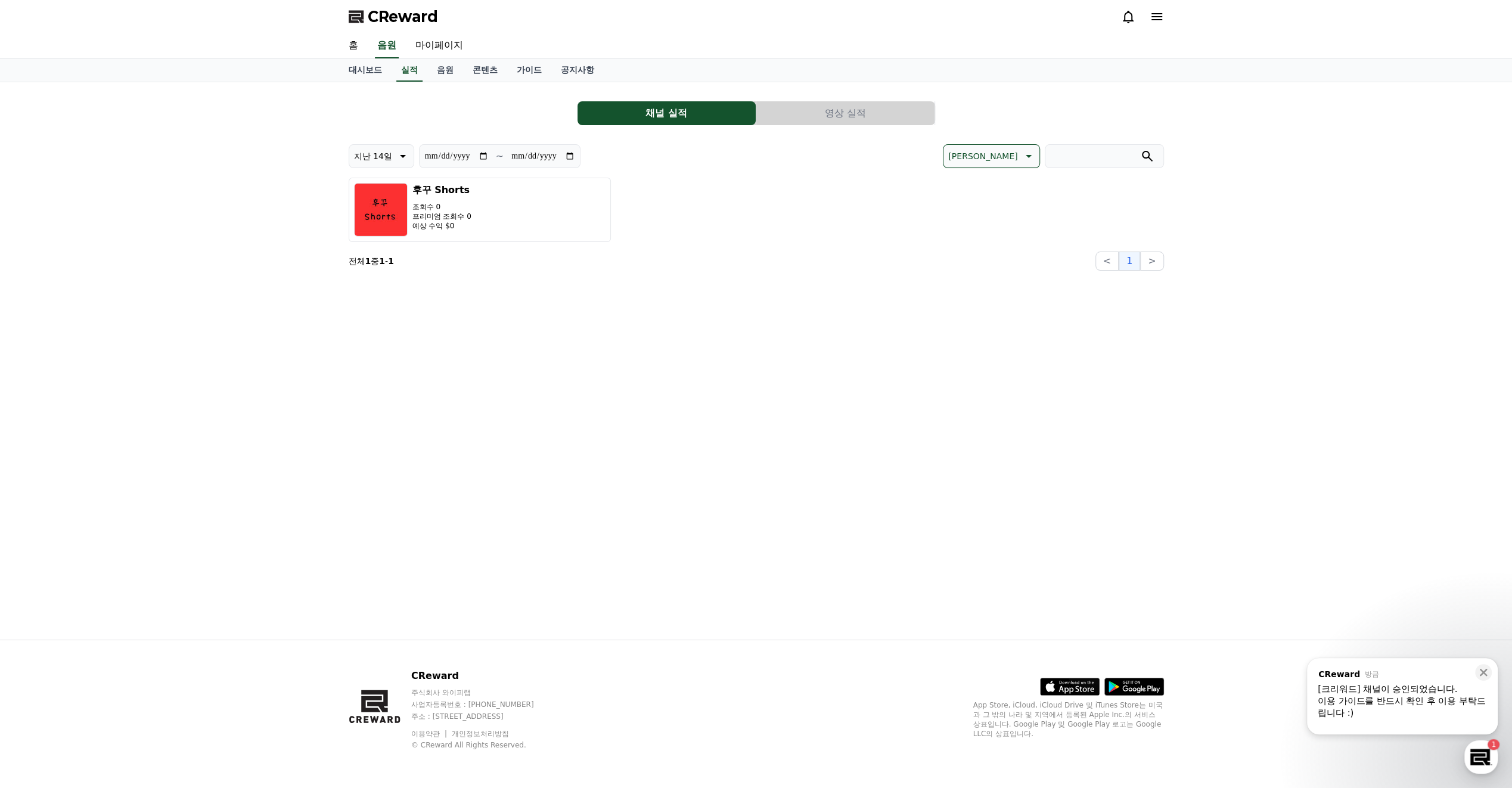
click at [827, 118] on button "영상 실적" at bounding box center [845, 113] width 178 height 24
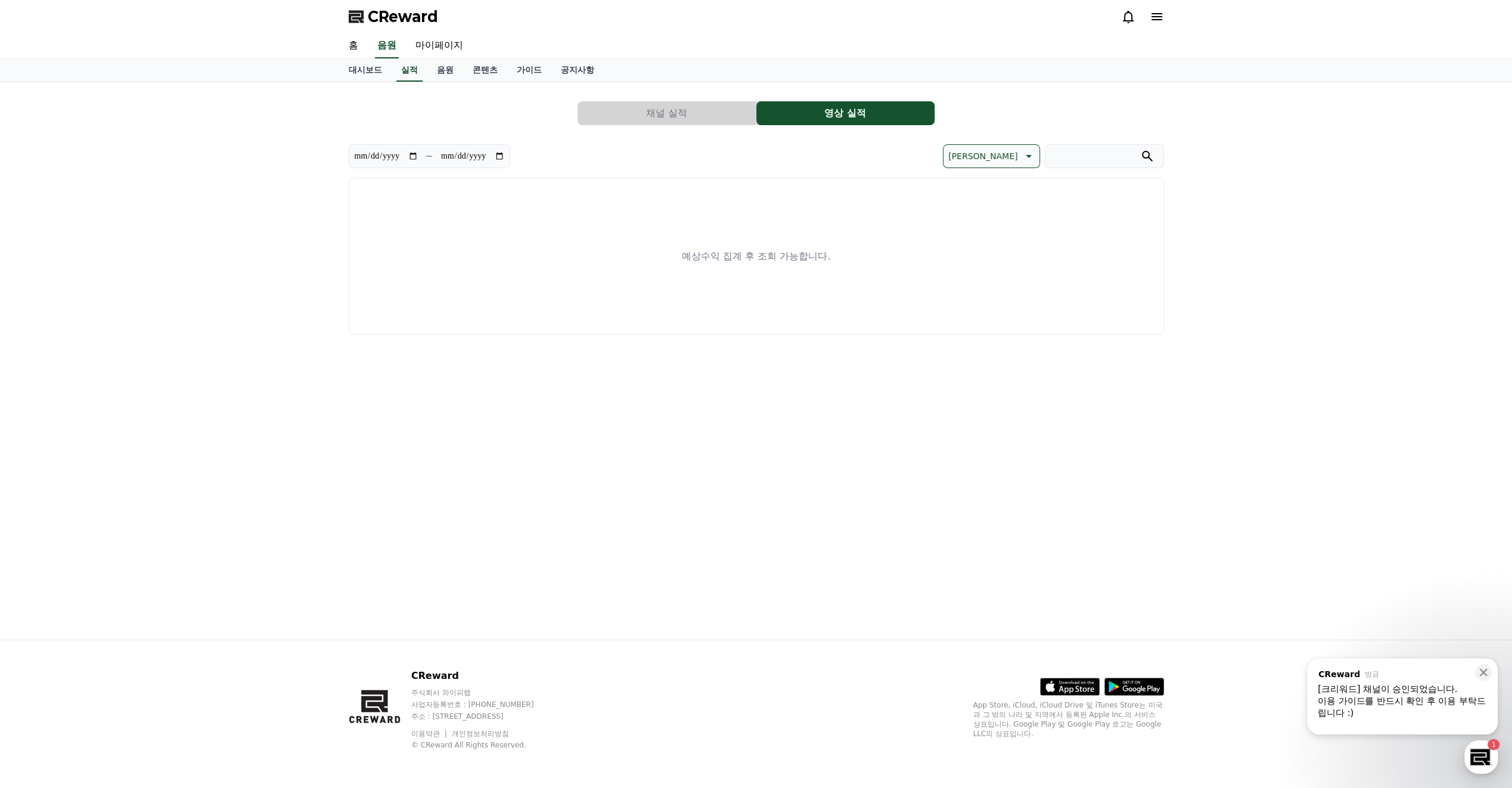
click at [653, 118] on button "채널 실적" at bounding box center [667, 113] width 178 height 24
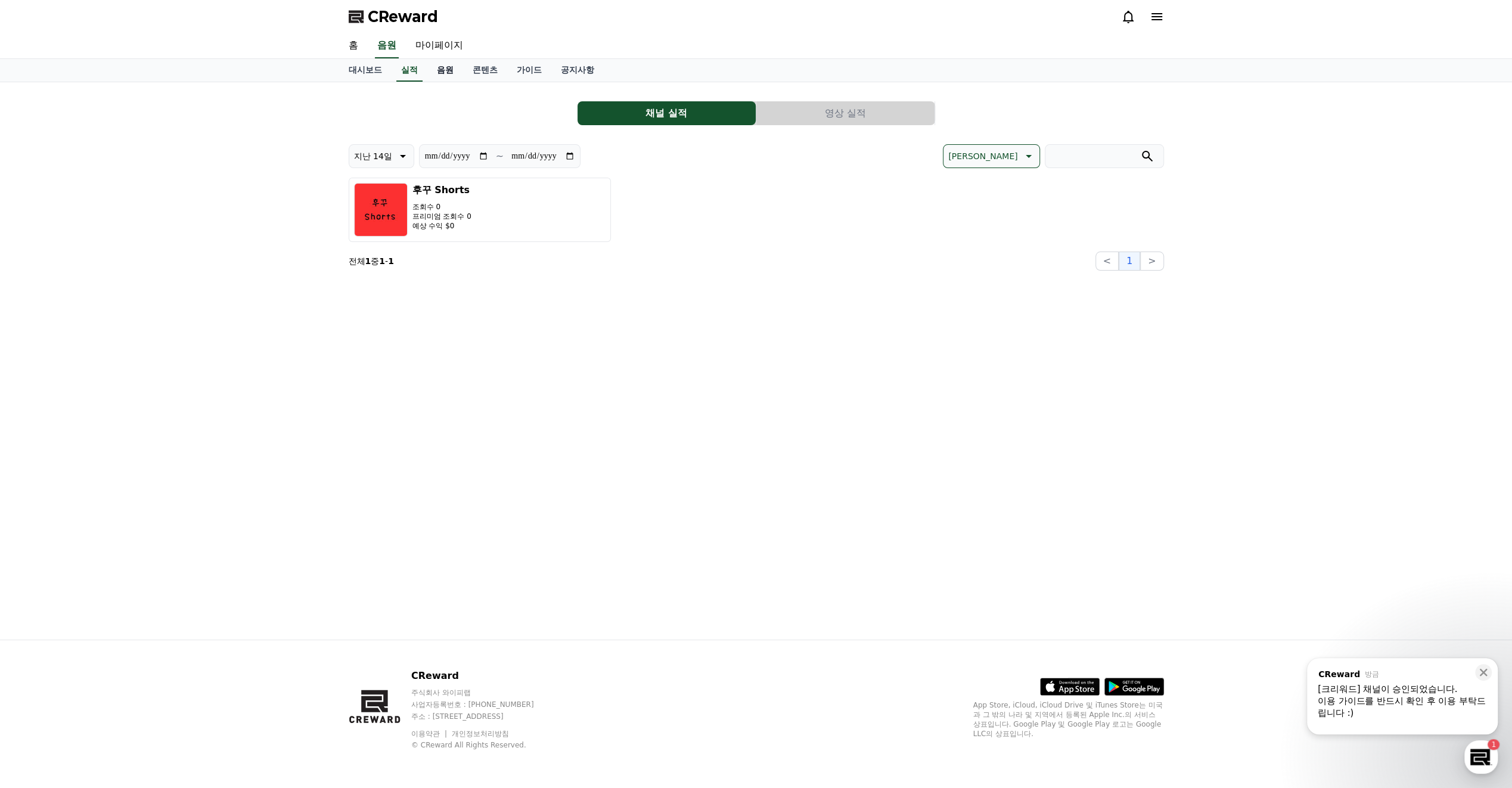
click at [453, 71] on link "음원" at bounding box center [445, 70] width 36 height 23
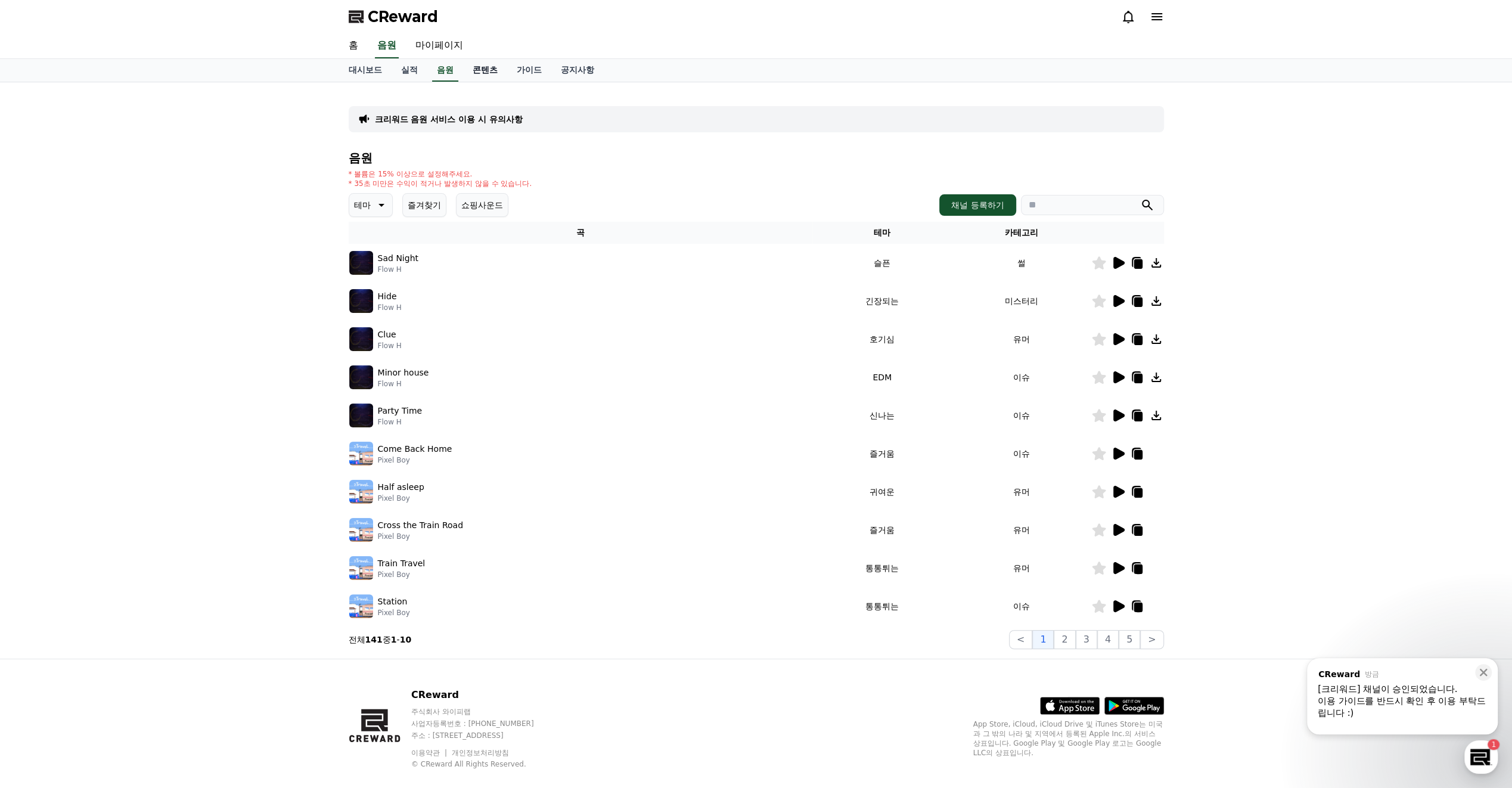
click at [478, 69] on link "콘텐츠" at bounding box center [485, 70] width 44 height 23
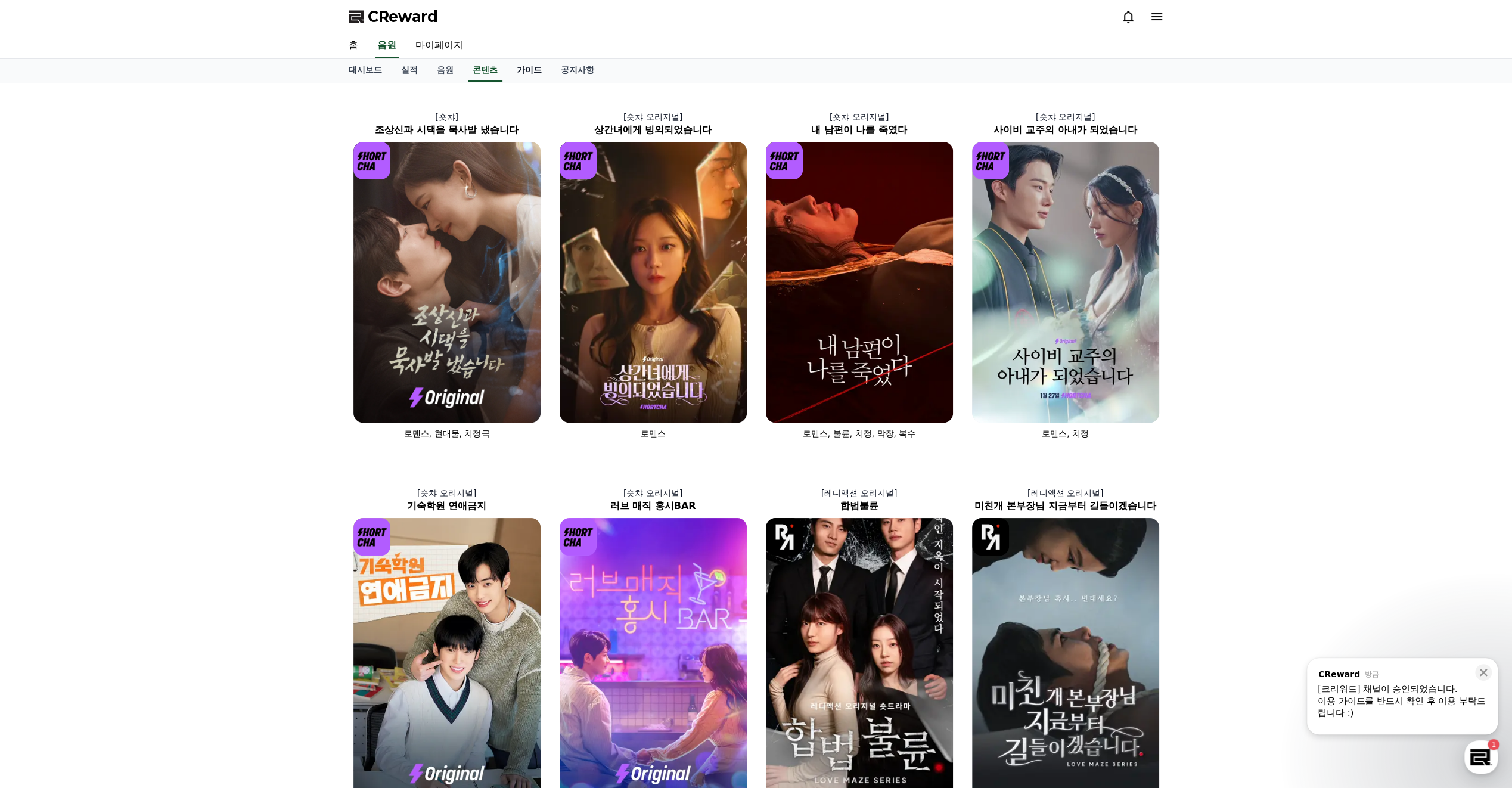
click at [531, 79] on link "가이드" at bounding box center [529, 70] width 44 height 23
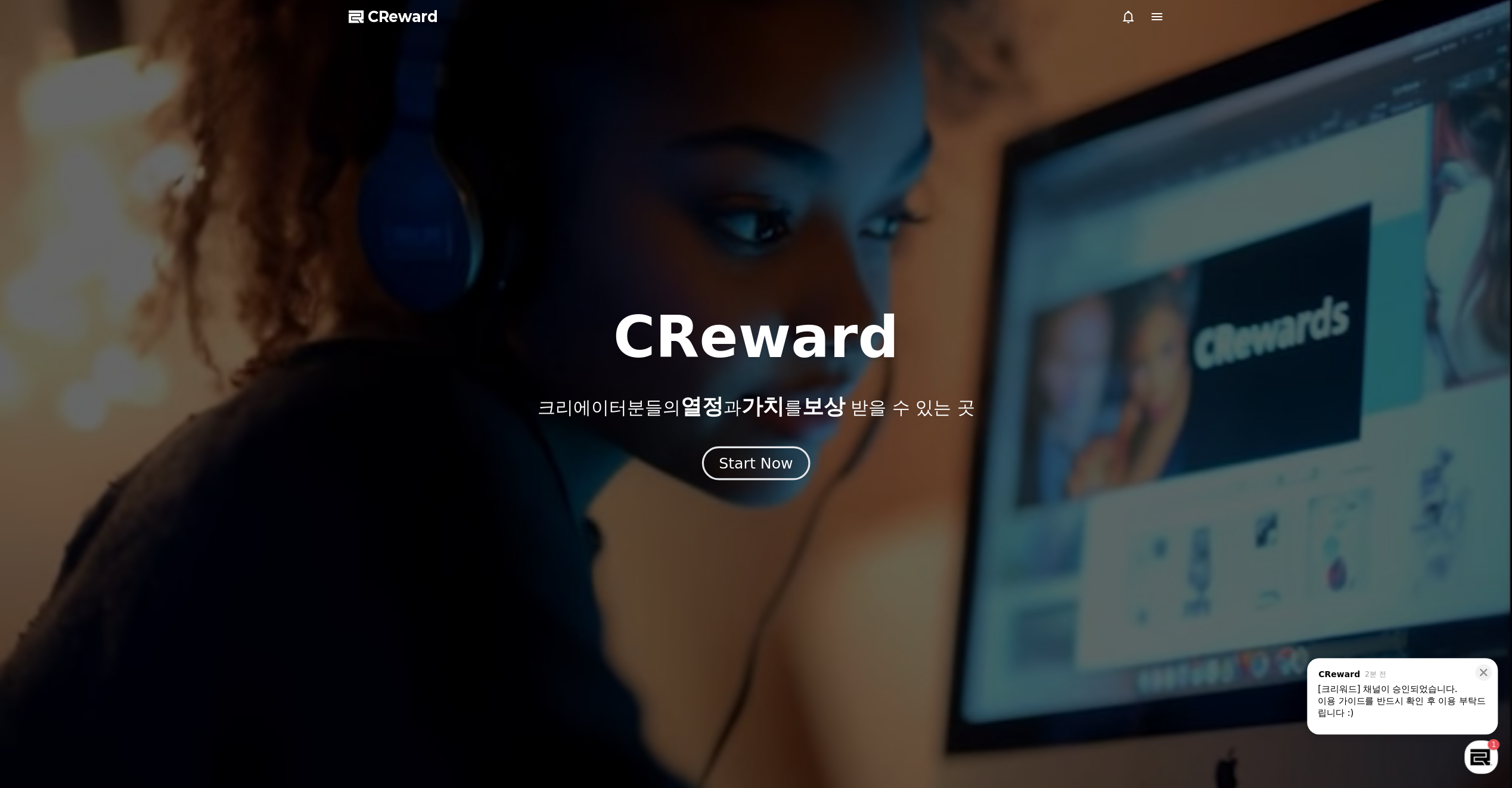
click at [757, 472] on div "Start Now" at bounding box center [756, 463] width 74 height 20
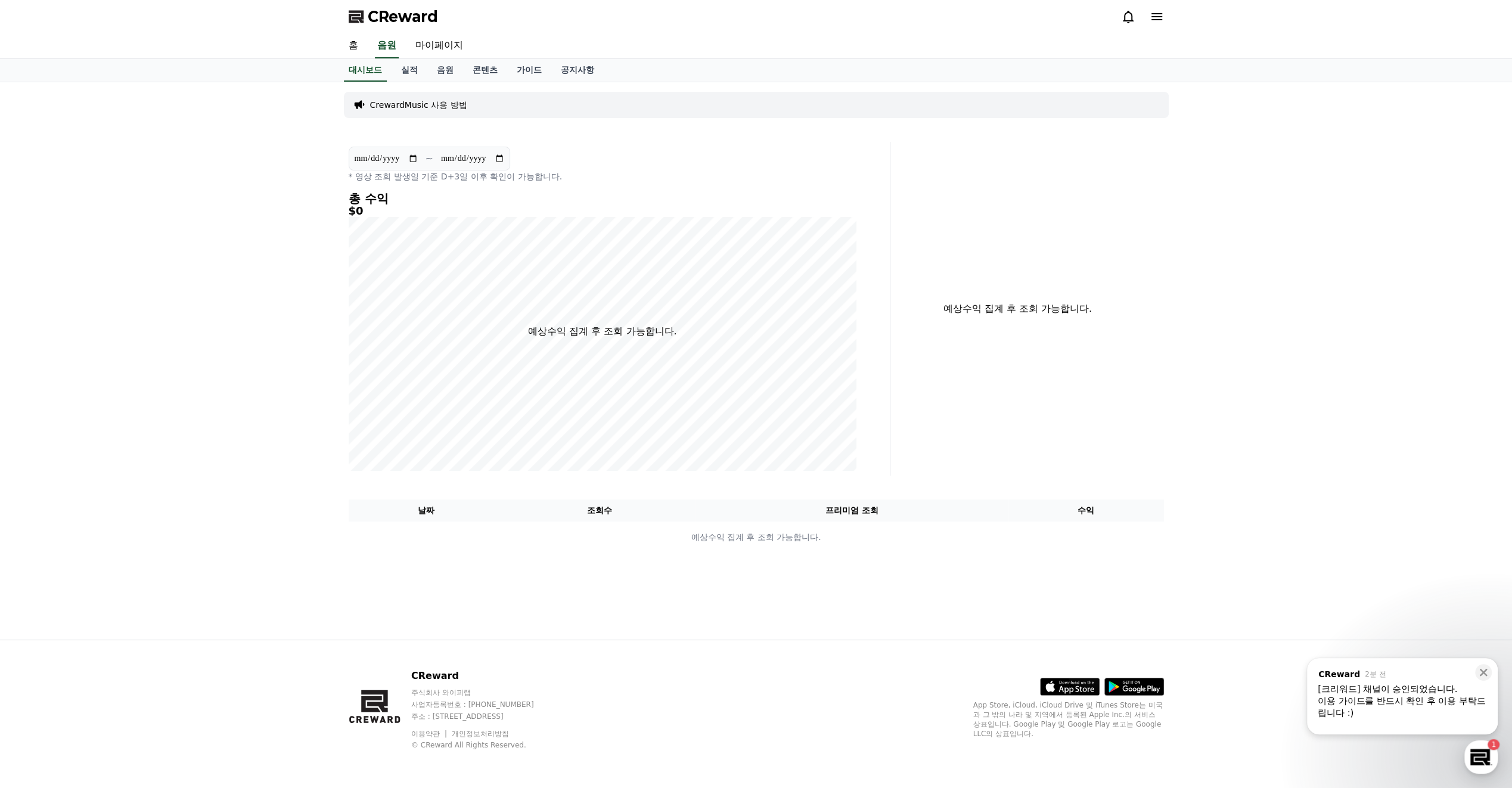
click at [1404, 706] on div "이용 가이드를 반드시 확인 후 이용 부탁드립니다 :)" at bounding box center [1402, 706] width 169 height 24
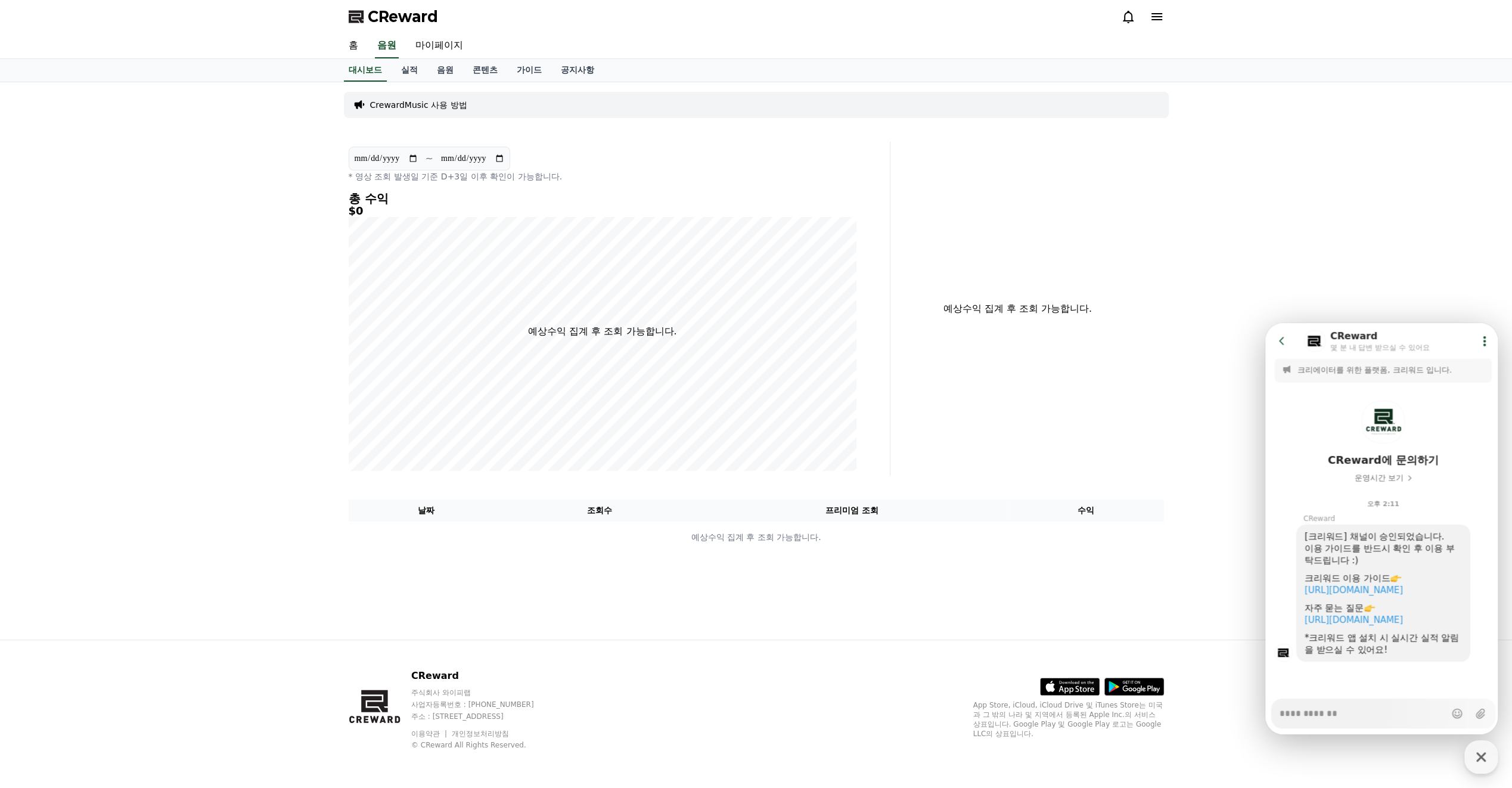
scroll to position [17, 0]
click at [1386, 584] on link "https://creward.net/music/guide/android" at bounding box center [1354, 590] width 98 height 11
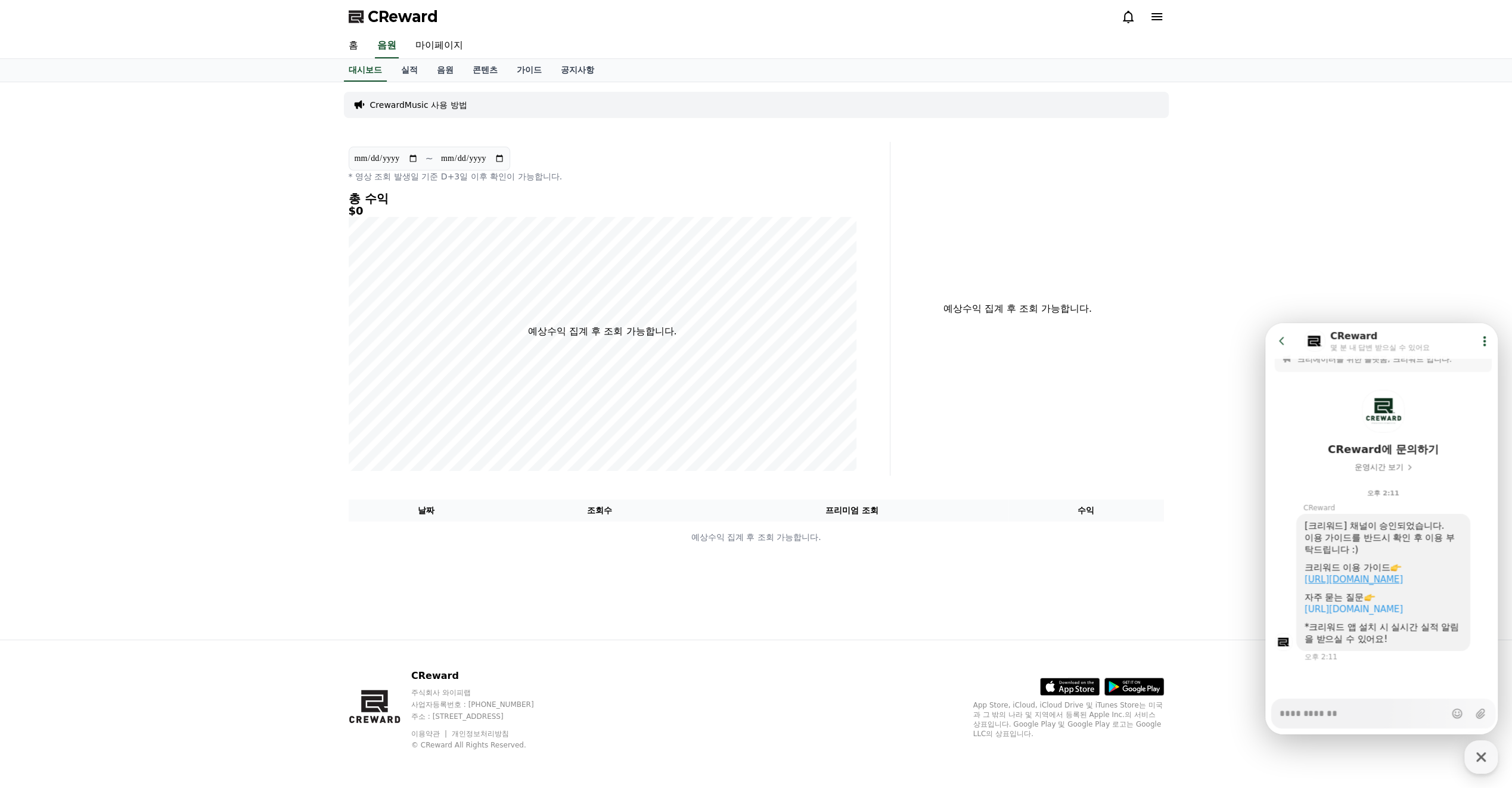
scroll to position [28, 0]
click at [350, 47] on link "홈" at bounding box center [353, 46] width 29 height 25
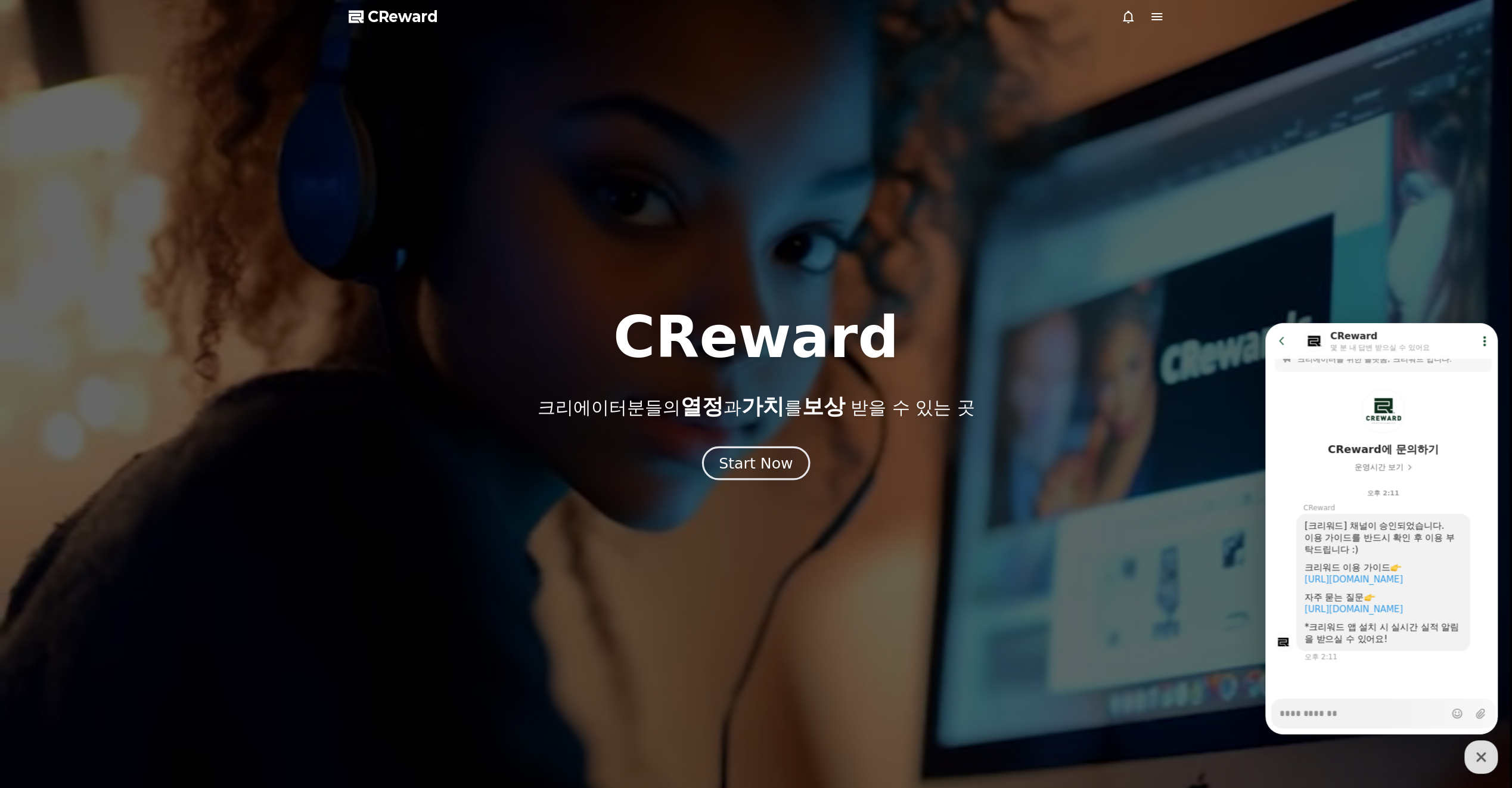
click at [748, 473] on button "Start Now" at bounding box center [756, 463] width 108 height 34
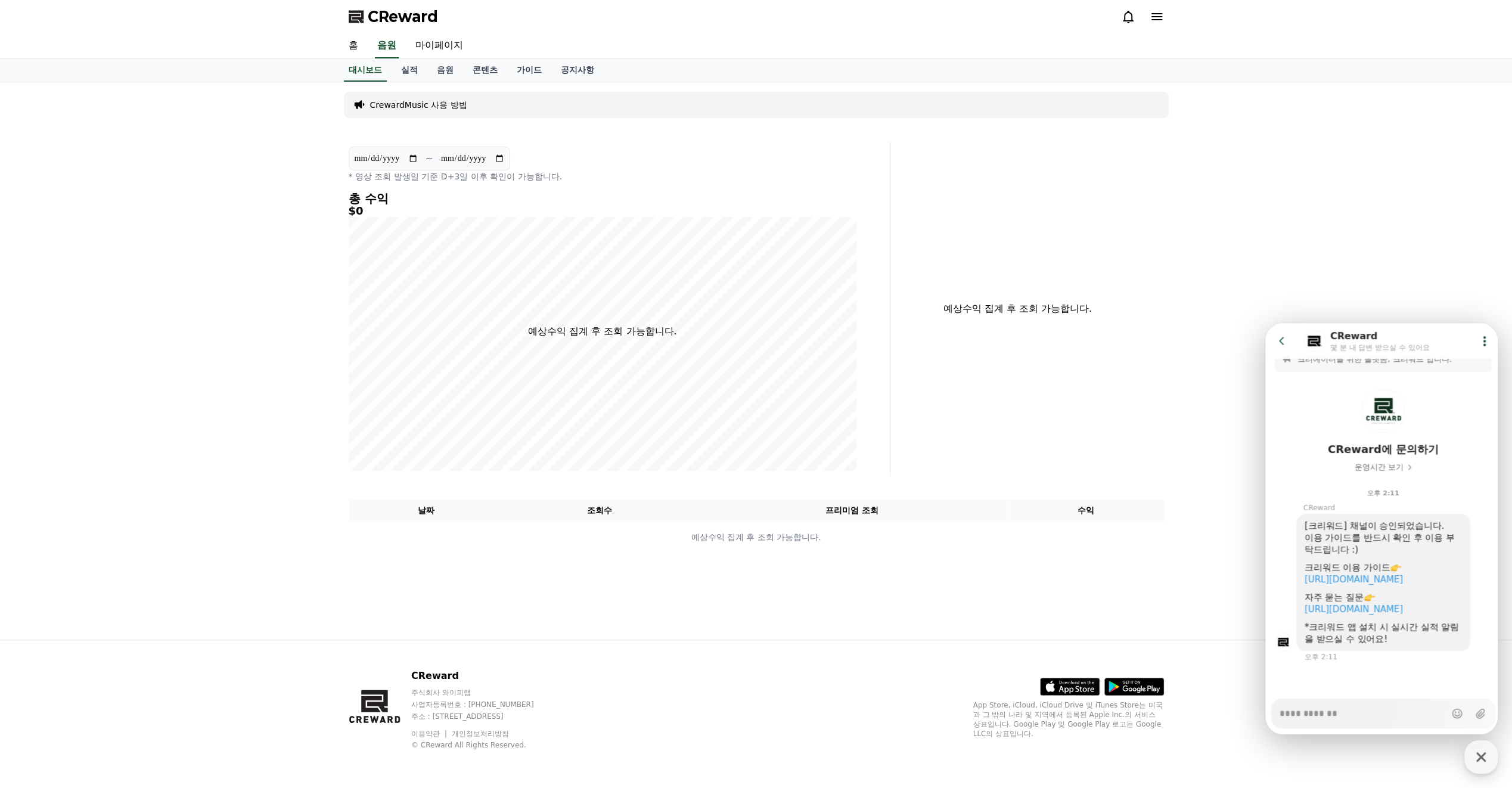
click at [1364, 283] on div "**********" at bounding box center [756, 361] width 1512 height 558
click at [492, 70] on link "콘텐츠" at bounding box center [485, 70] width 44 height 23
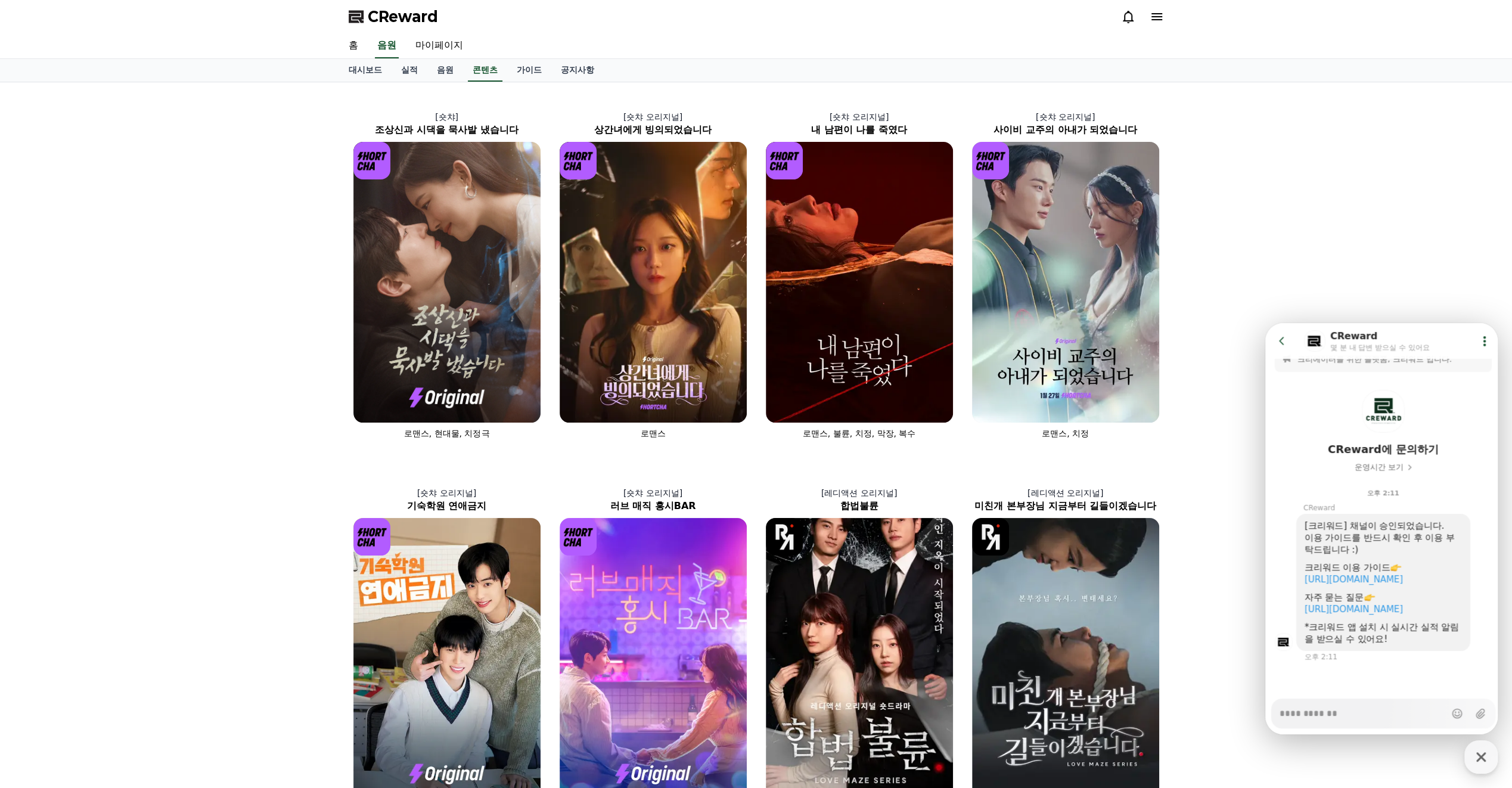
click at [1487, 343] on icon at bounding box center [1484, 341] width 12 height 12
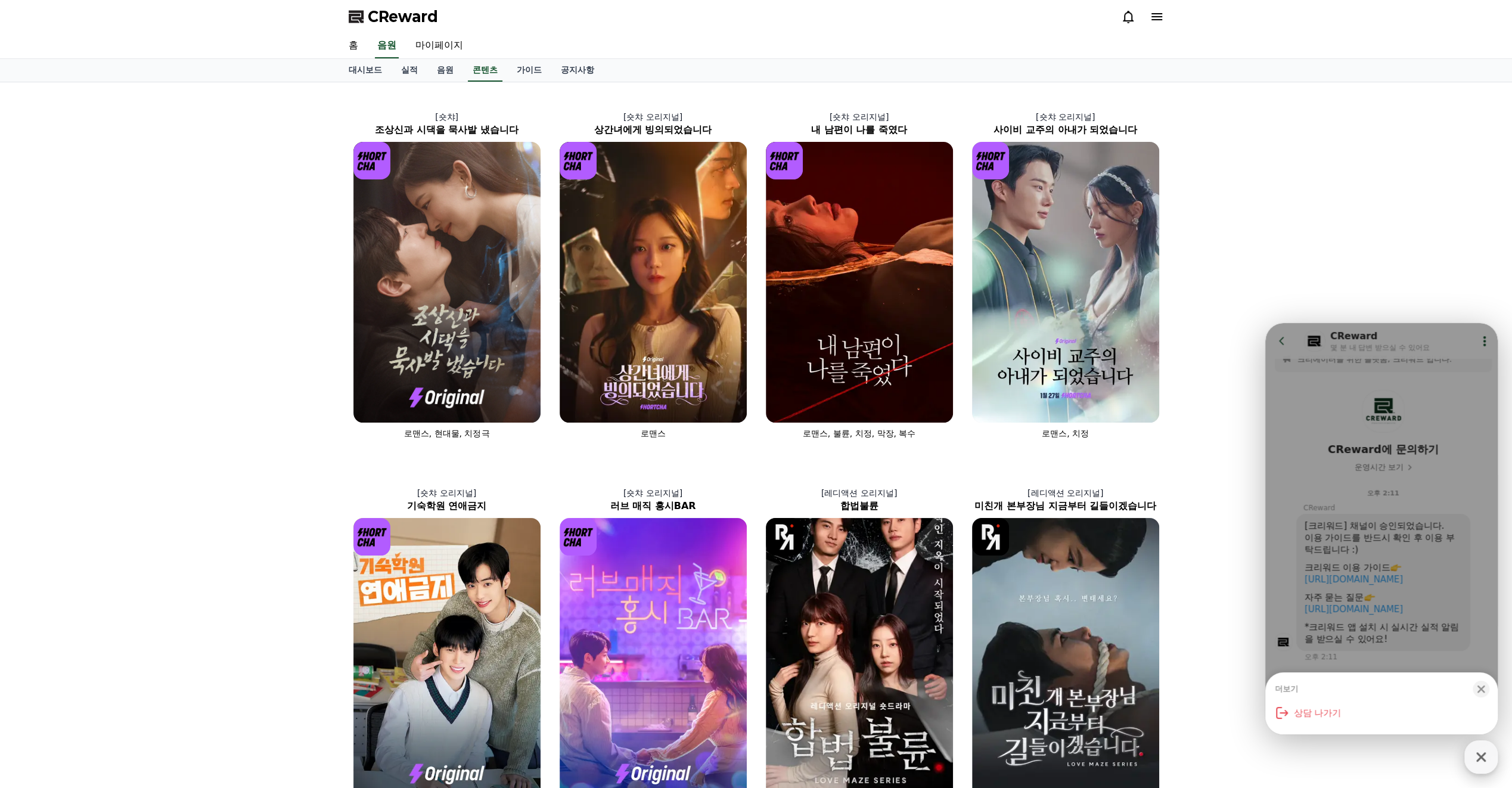
click at [1483, 758] on icon "button" at bounding box center [1482, 757] width 22 height 22
type textarea "*"
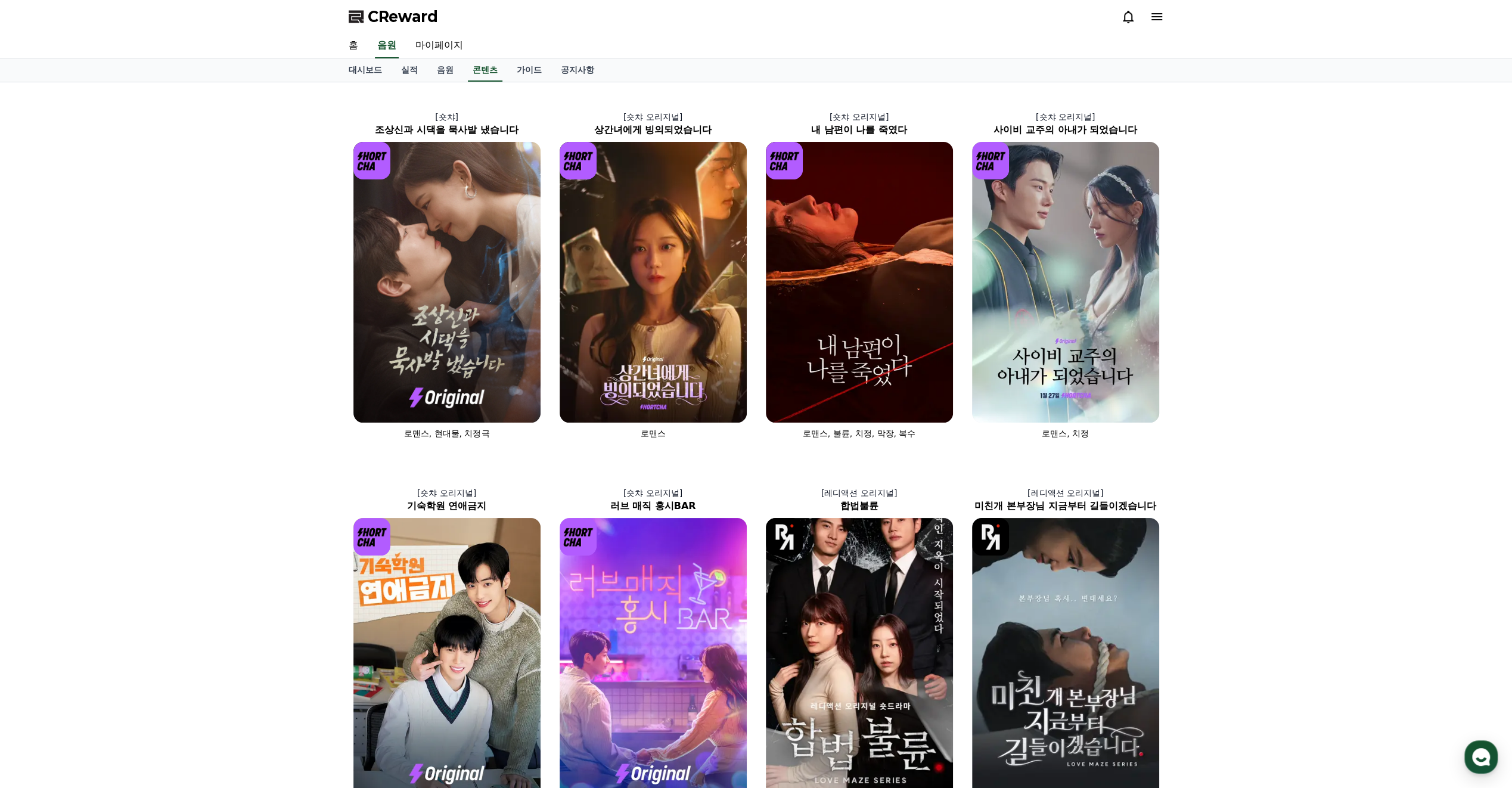
click at [1305, 640] on div "[숏챠] 조상신과 시댁을 묵사발 냈습니다 로맨스, 현대물, 치정극 [숏챠 오리지널] 상간녀에게 빙의되었습니다 로맨스 [숏챠 오리지널] 내 남편…" at bounding box center [756, 644] width 1512 height 1124
click at [520, 71] on link "가이드" at bounding box center [529, 70] width 44 height 23
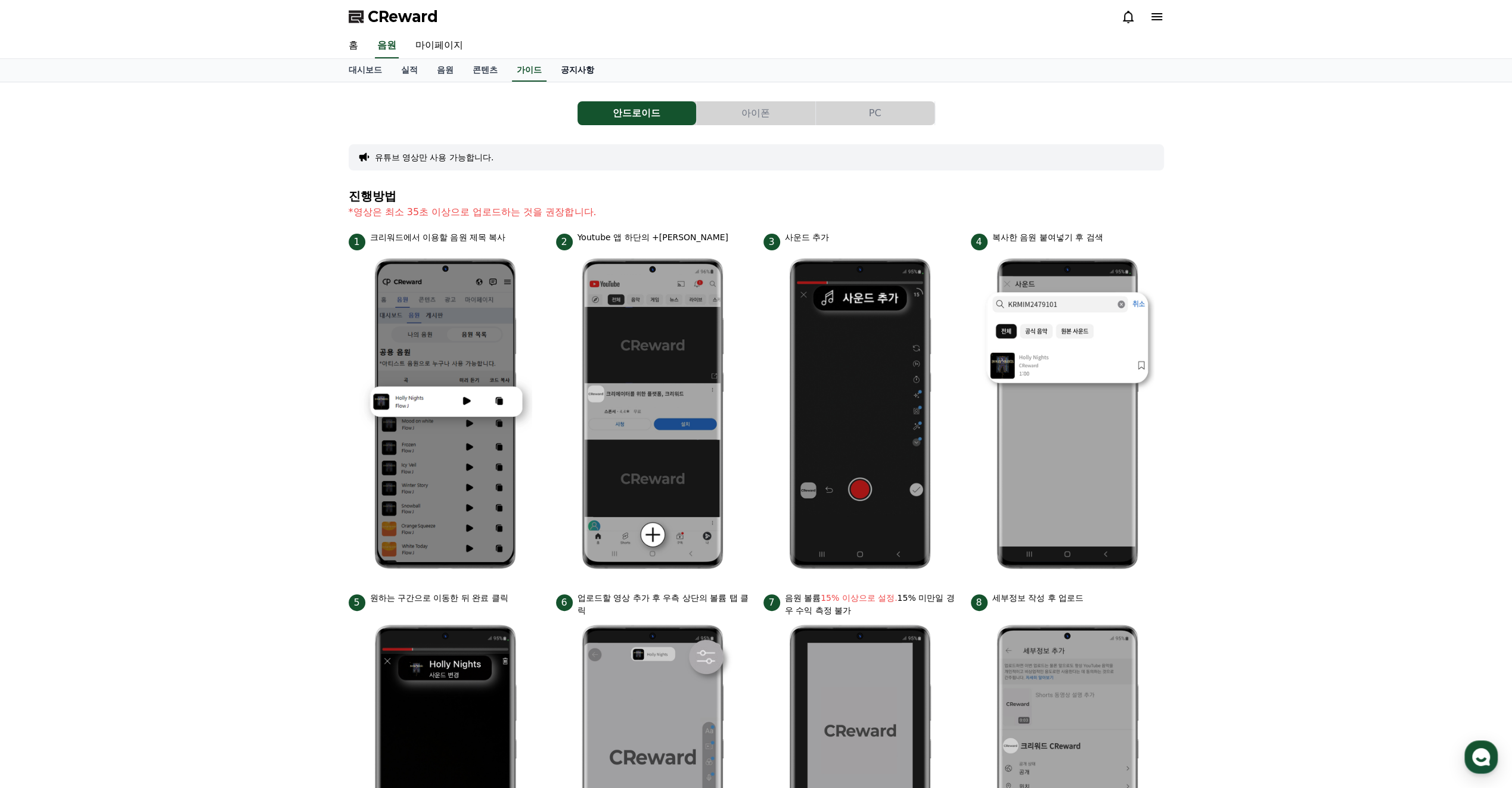
click at [596, 62] on link "공지사항" at bounding box center [578, 70] width 52 height 23
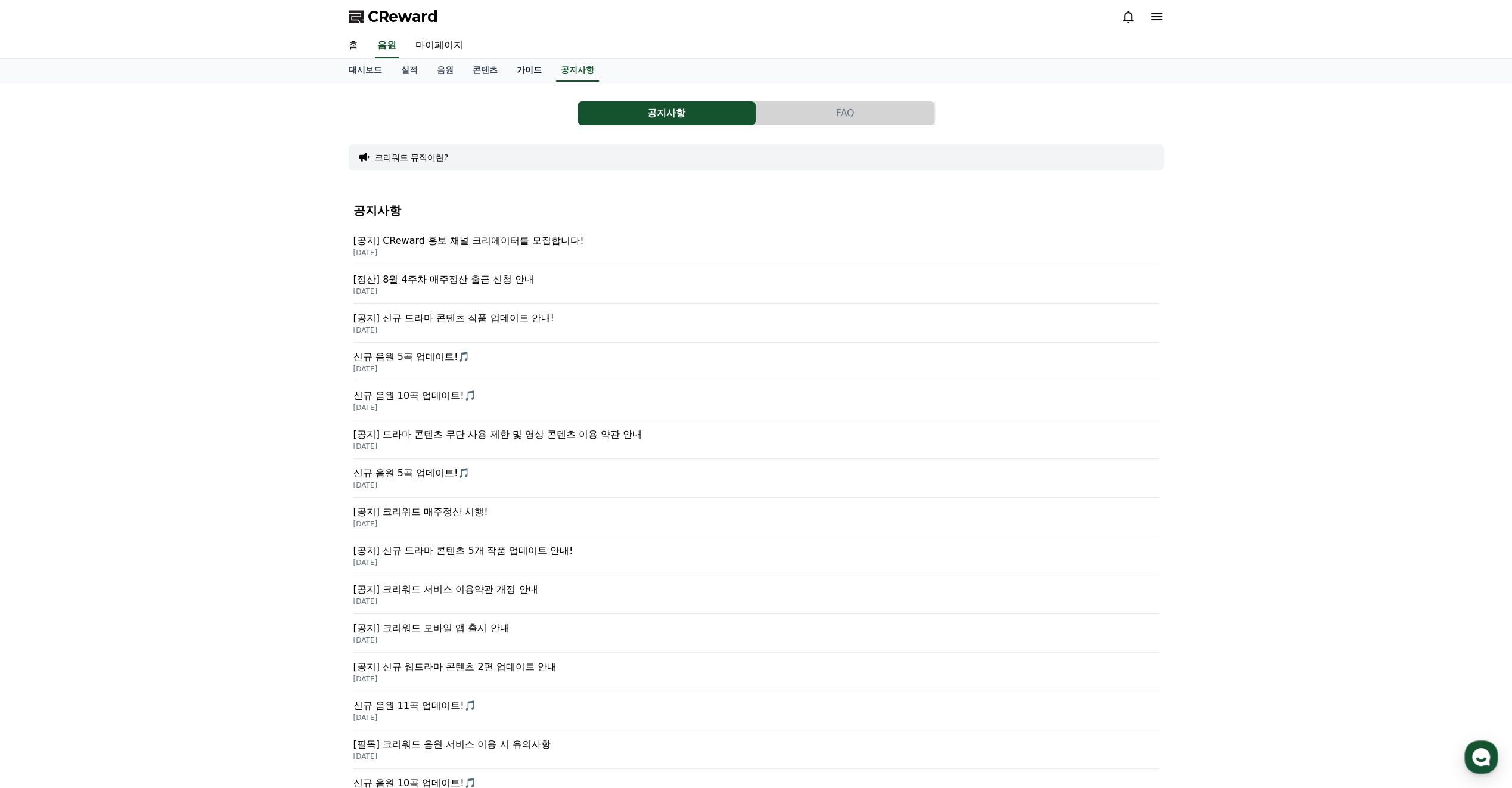
click at [515, 69] on link "가이드" at bounding box center [529, 70] width 44 height 23
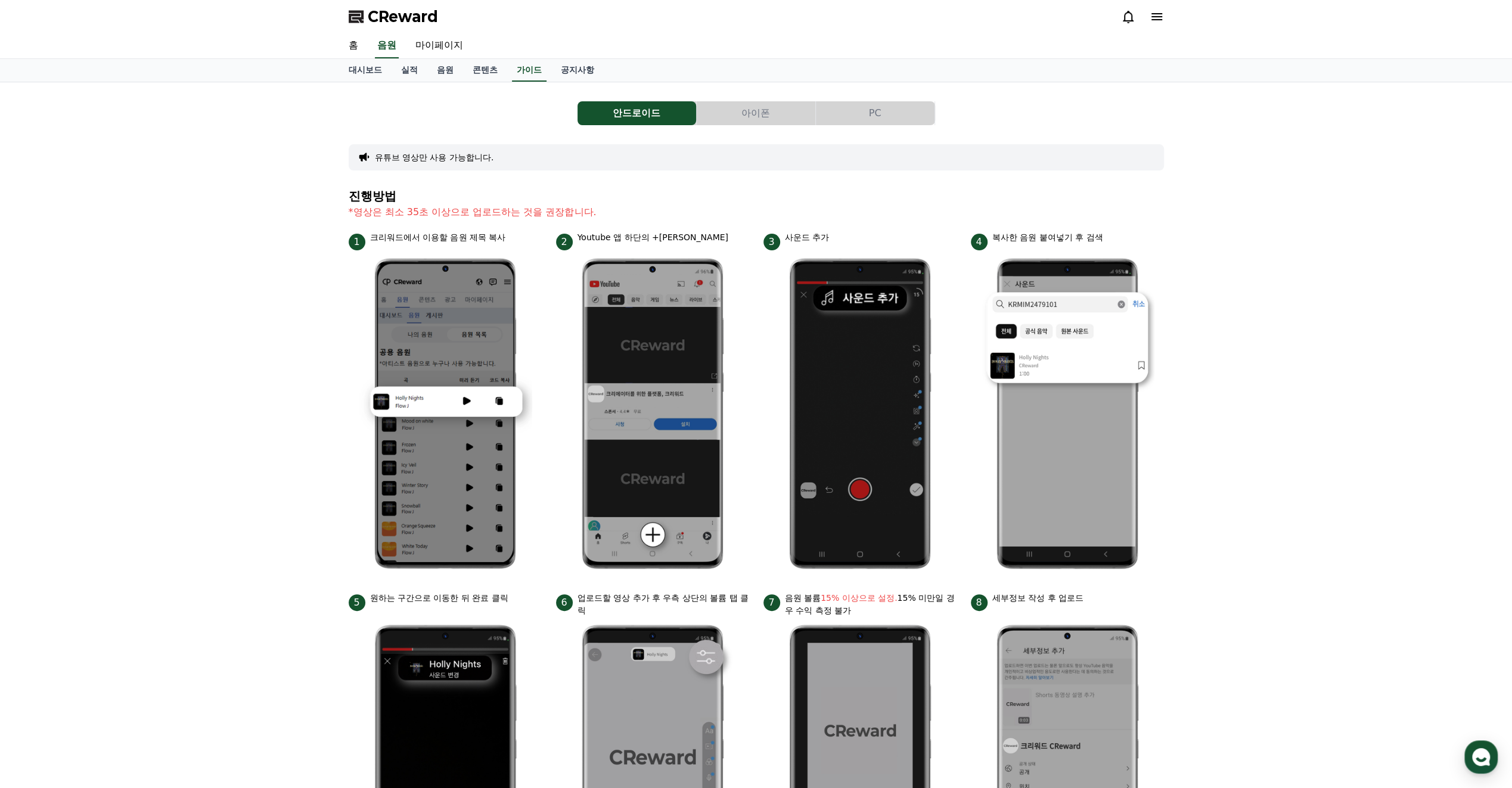
click at [737, 119] on button "아이폰" at bounding box center [756, 113] width 119 height 24
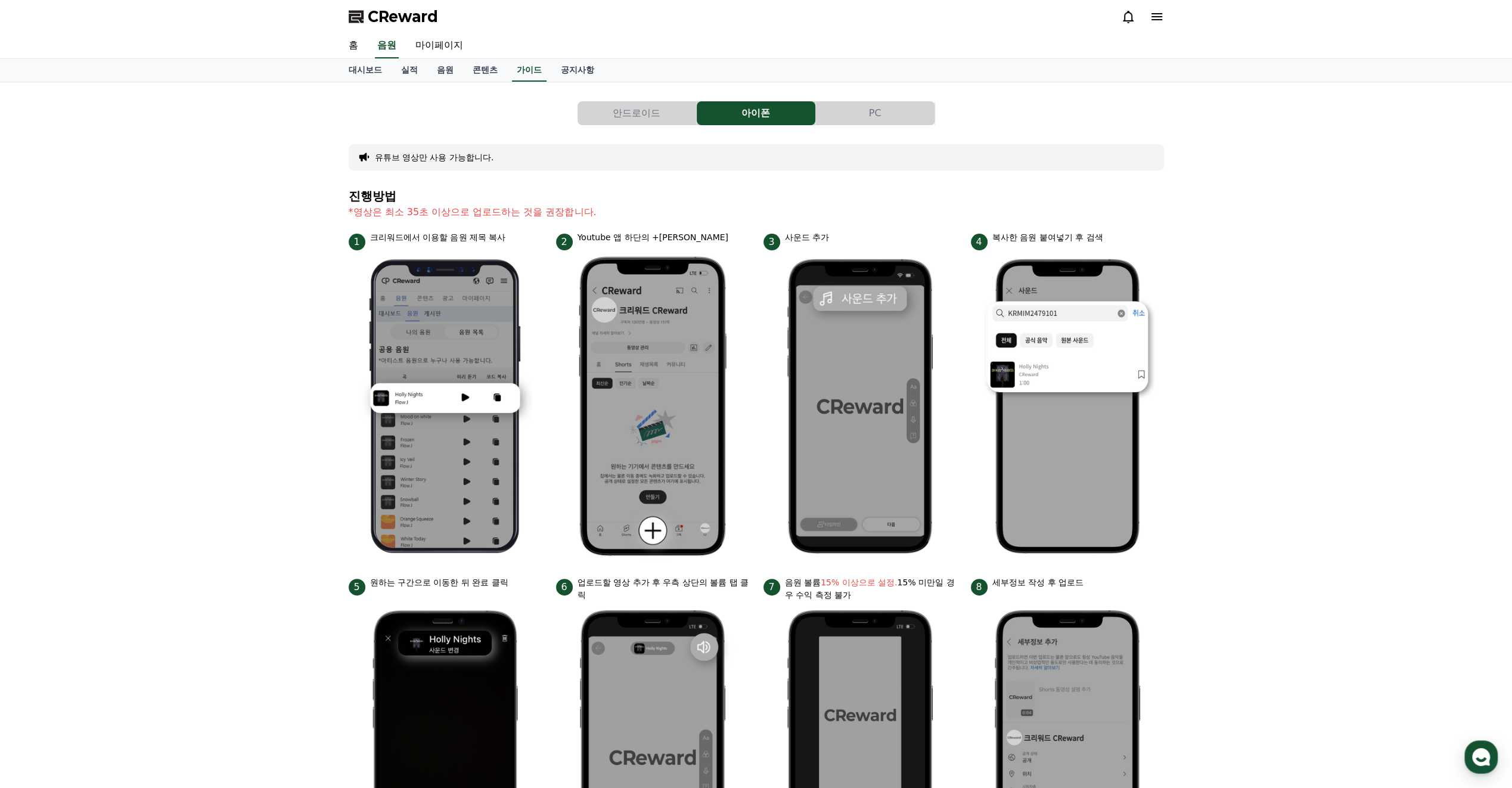
drag, startPoint x: 1250, startPoint y: 255, endPoint x: 1240, endPoint y: 256, distance: 10.0
click at [1249, 256] on div "안드로이드 아이폰 PC 유튜브 영상만 사용 가능합니다. 진행방법 *영상은 최소 35초 이상으로 업로드하는 것을 권장합니다. 1 크리워드에서 이…" at bounding box center [756, 502] width 1512 height 840
